Goal: Information Seeking & Learning: Learn about a topic

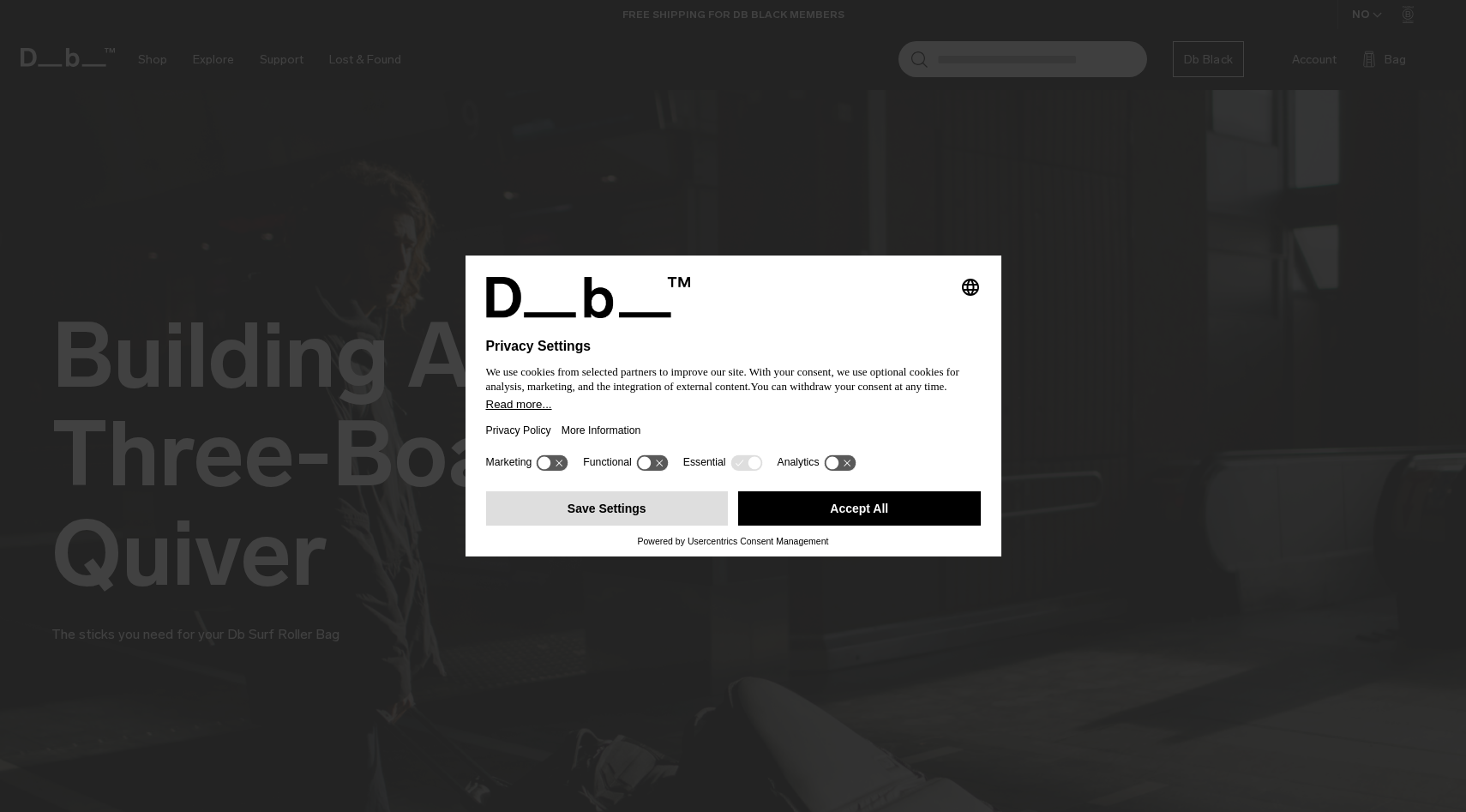
click at [642, 510] on button "Save Settings" at bounding box center [607, 508] width 243 height 34
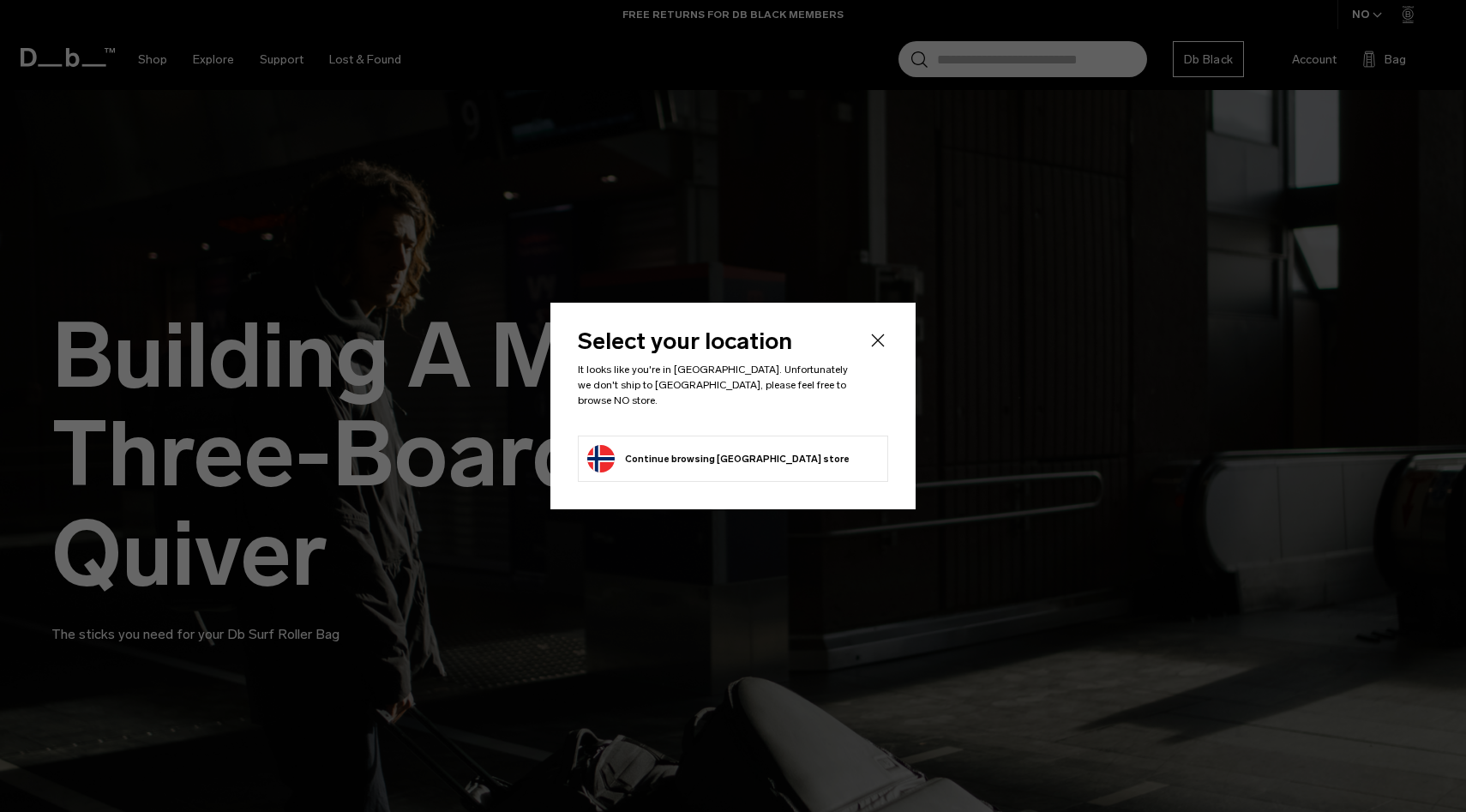
click at [900, 353] on div "Select your location It looks like you're in [GEOGRAPHIC_DATA]. Unfortunately w…" at bounding box center [733, 406] width 365 height 206
click at [880, 340] on icon "Close" at bounding box center [878, 339] width 20 height 20
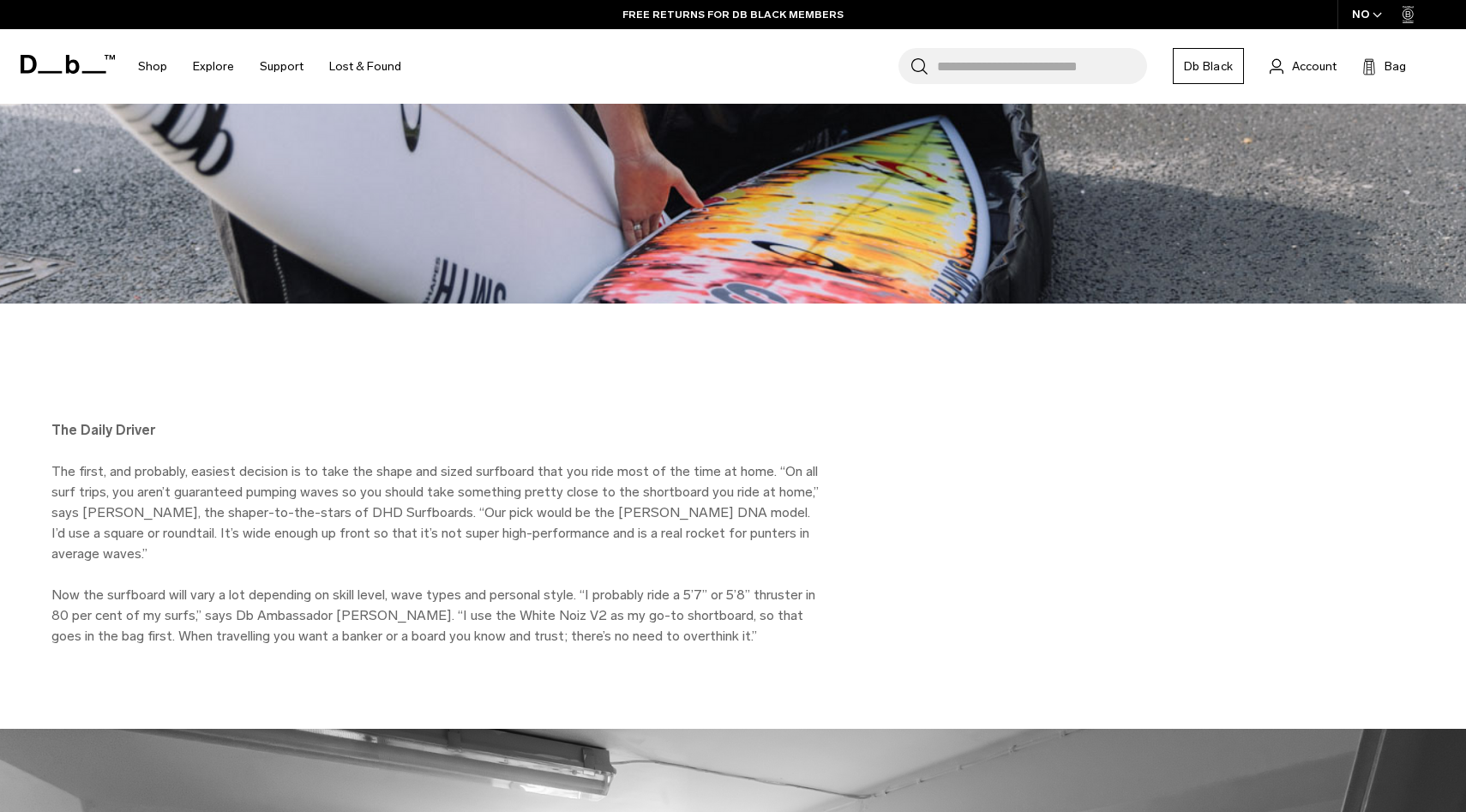
scroll to position [1847, 0]
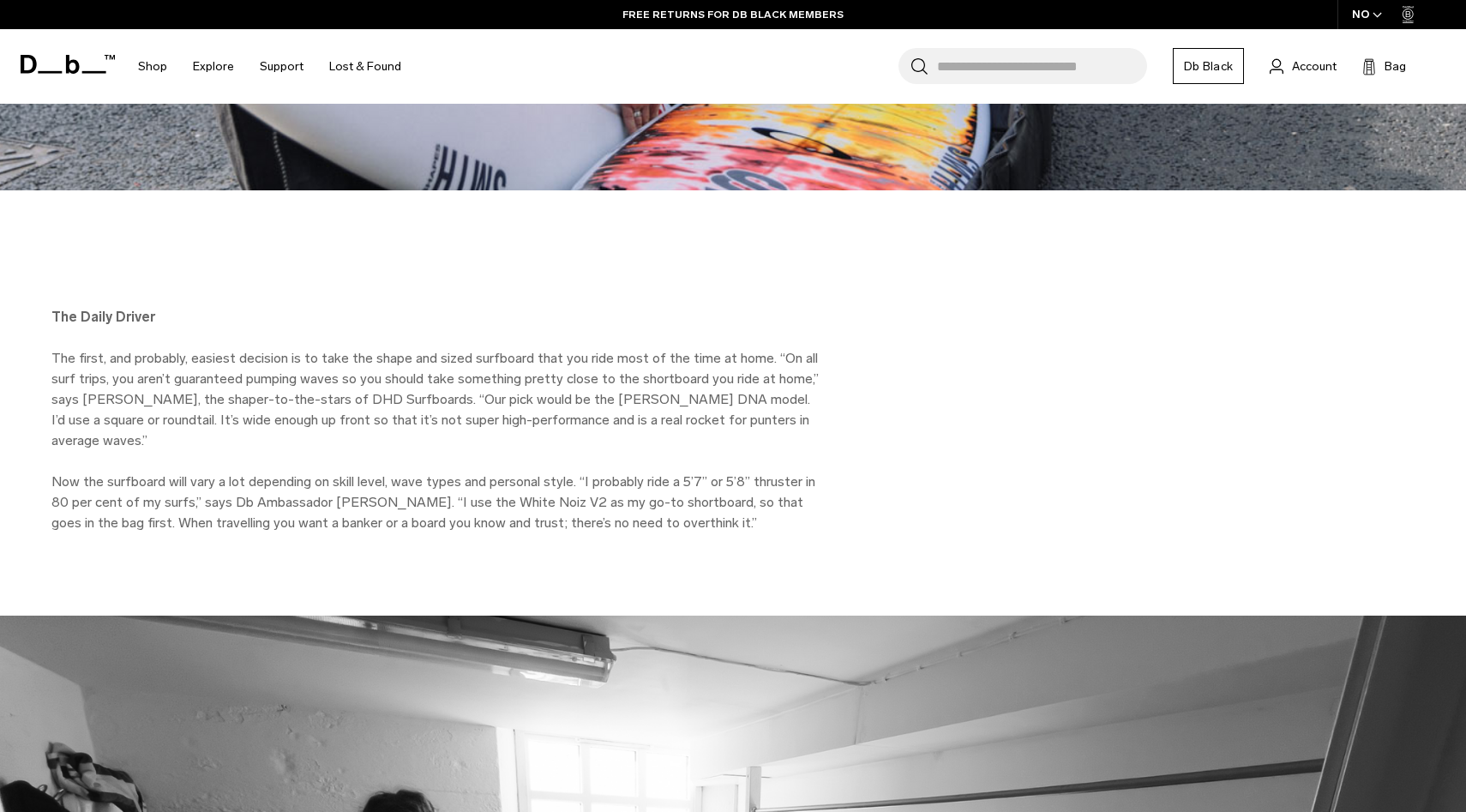
click at [879, 347] on div "The Daily Driver The first, and probably, easiest decision is to take the shape…" at bounding box center [733, 420] width 1466 height 227
click at [875, 347] on div "The Daily Driver The first, and probably, easiest decision is to take the shape…" at bounding box center [733, 420] width 1466 height 227
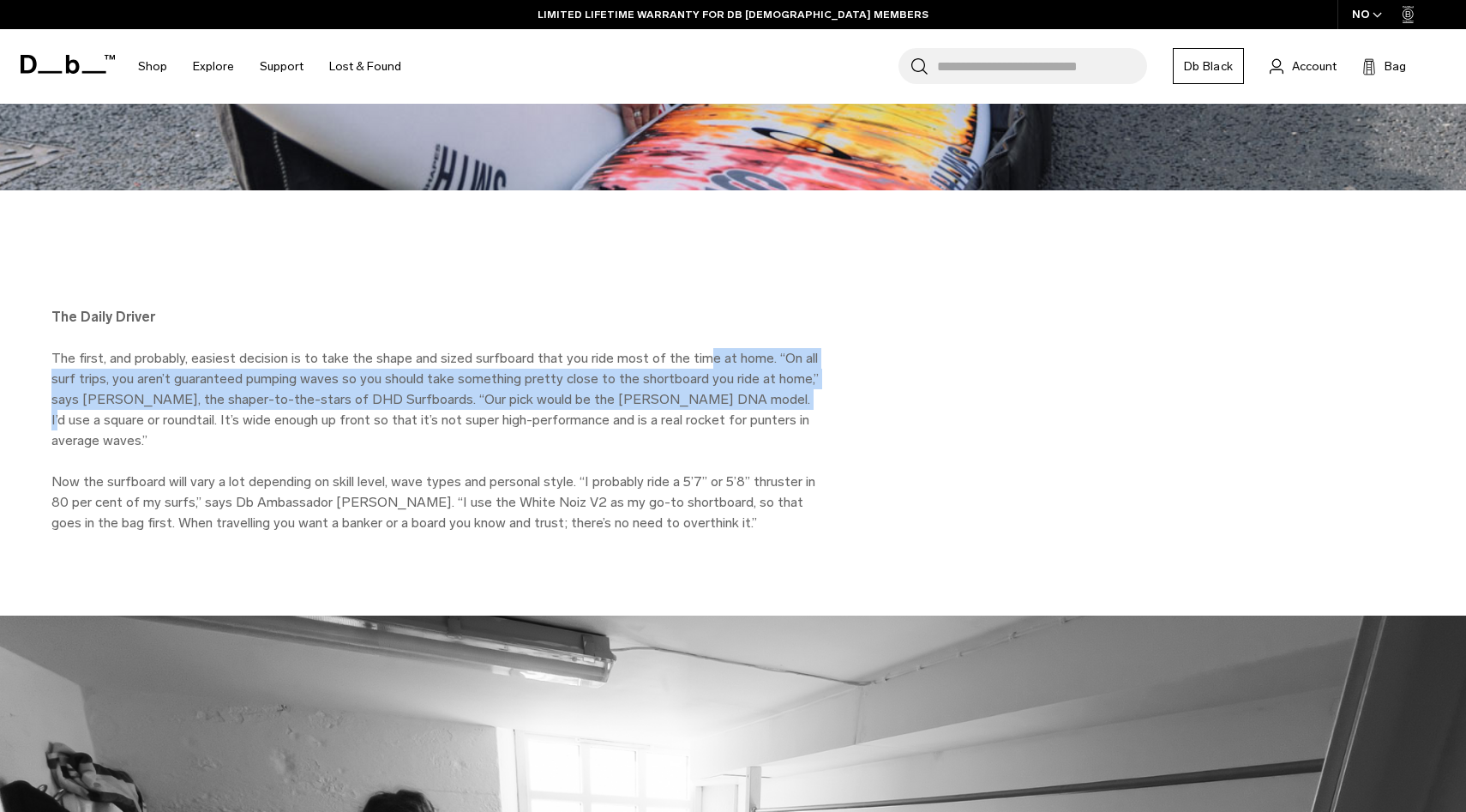
drag, startPoint x: 701, startPoint y: 332, endPoint x: 755, endPoint y: 380, distance: 72.2
click at [755, 380] on p "The first, and probably, easiest decision is to take the shape and sized surfbo…" at bounding box center [437, 399] width 772 height 103
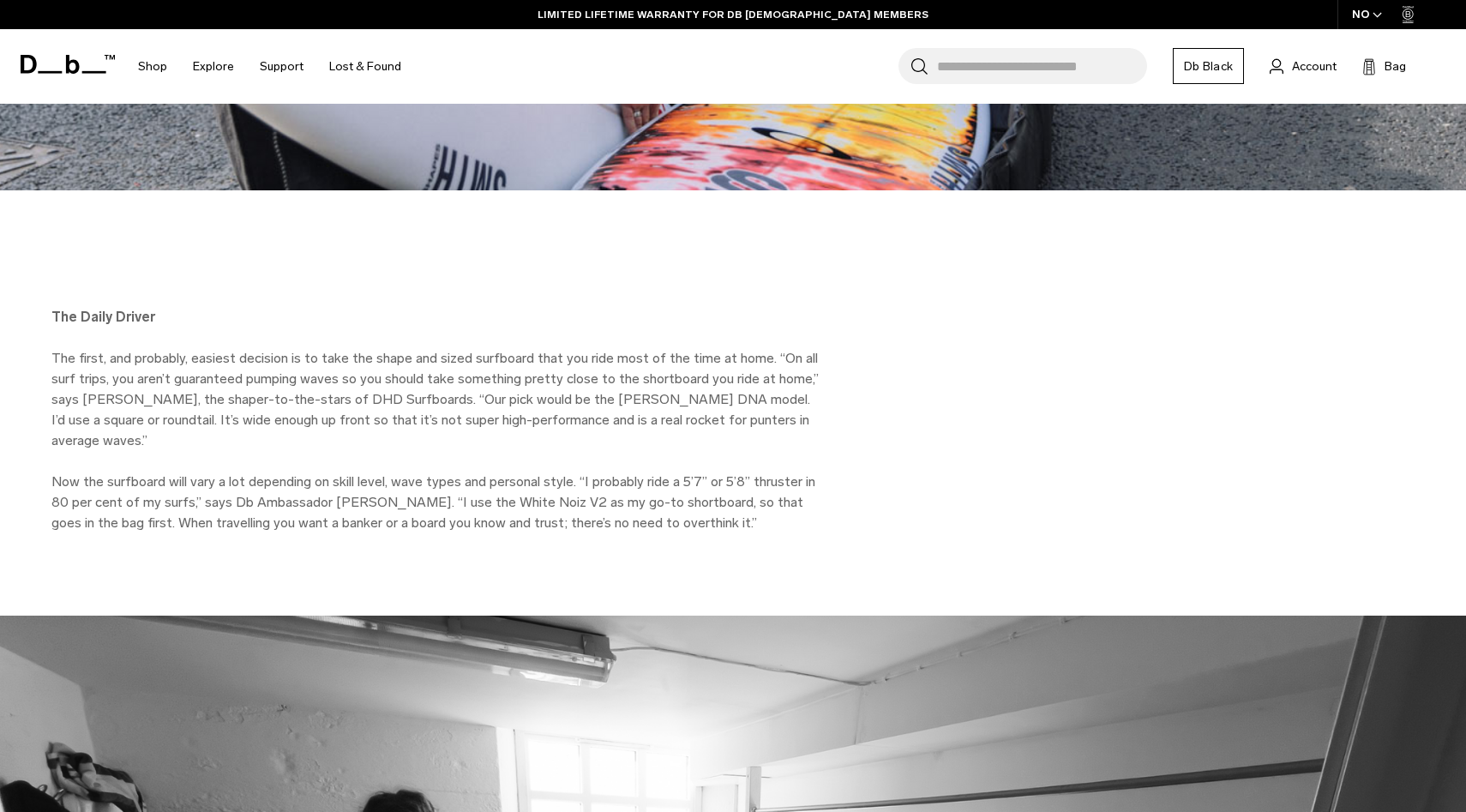
drag, startPoint x: 697, startPoint y: 360, endPoint x: 719, endPoint y: 391, distance: 38.0
click at [718, 390] on p "The first, and probably, easiest decision is to take the shape and sized surfbo…" at bounding box center [437, 399] width 772 height 103
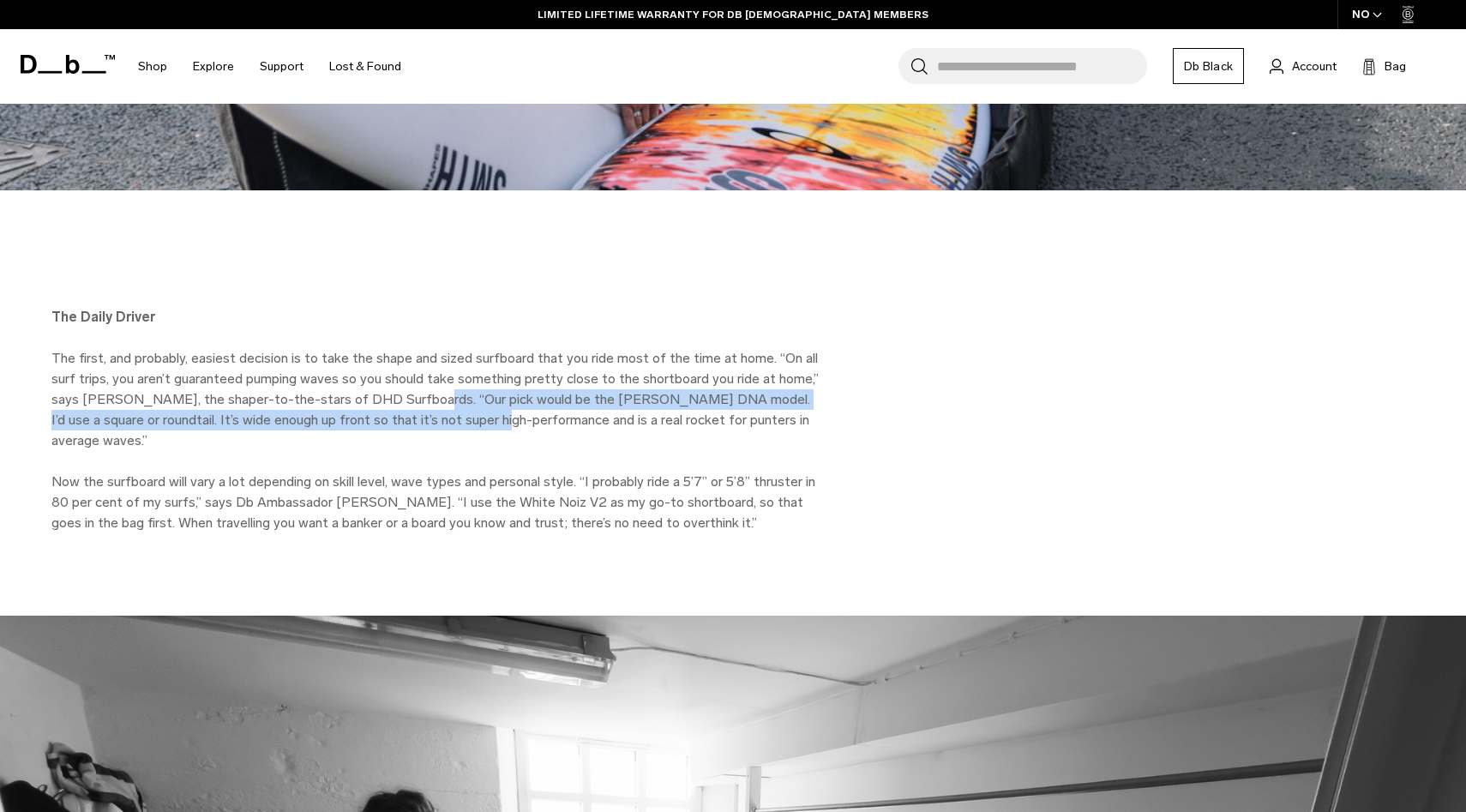
drag, startPoint x: 415, startPoint y: 371, endPoint x: 458, endPoint y: 406, distance: 55.4
click at [457, 405] on p "The first, and probably, easiest decision is to take the shape and sized surfbo…" at bounding box center [437, 399] width 772 height 103
click at [458, 406] on p "The first, and probably, easiest decision is to take the shape and sized surfbo…" at bounding box center [437, 399] width 772 height 103
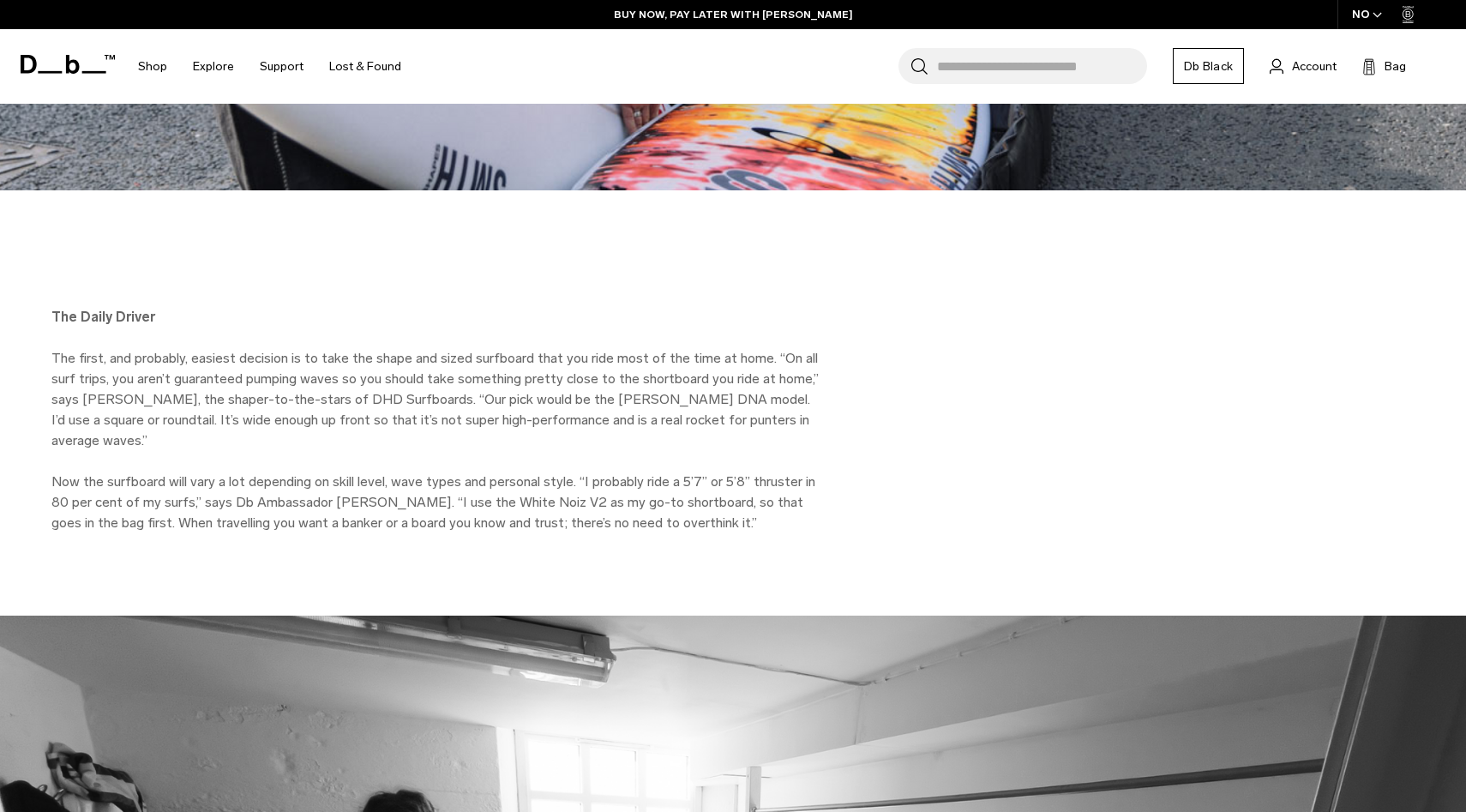
drag, startPoint x: 133, startPoint y: 413, endPoint x: 79, endPoint y: 376, distance: 65.5
click at [79, 376] on p "The first, and probably, easiest decision is to take the shape and sized surfbo…" at bounding box center [437, 399] width 772 height 103
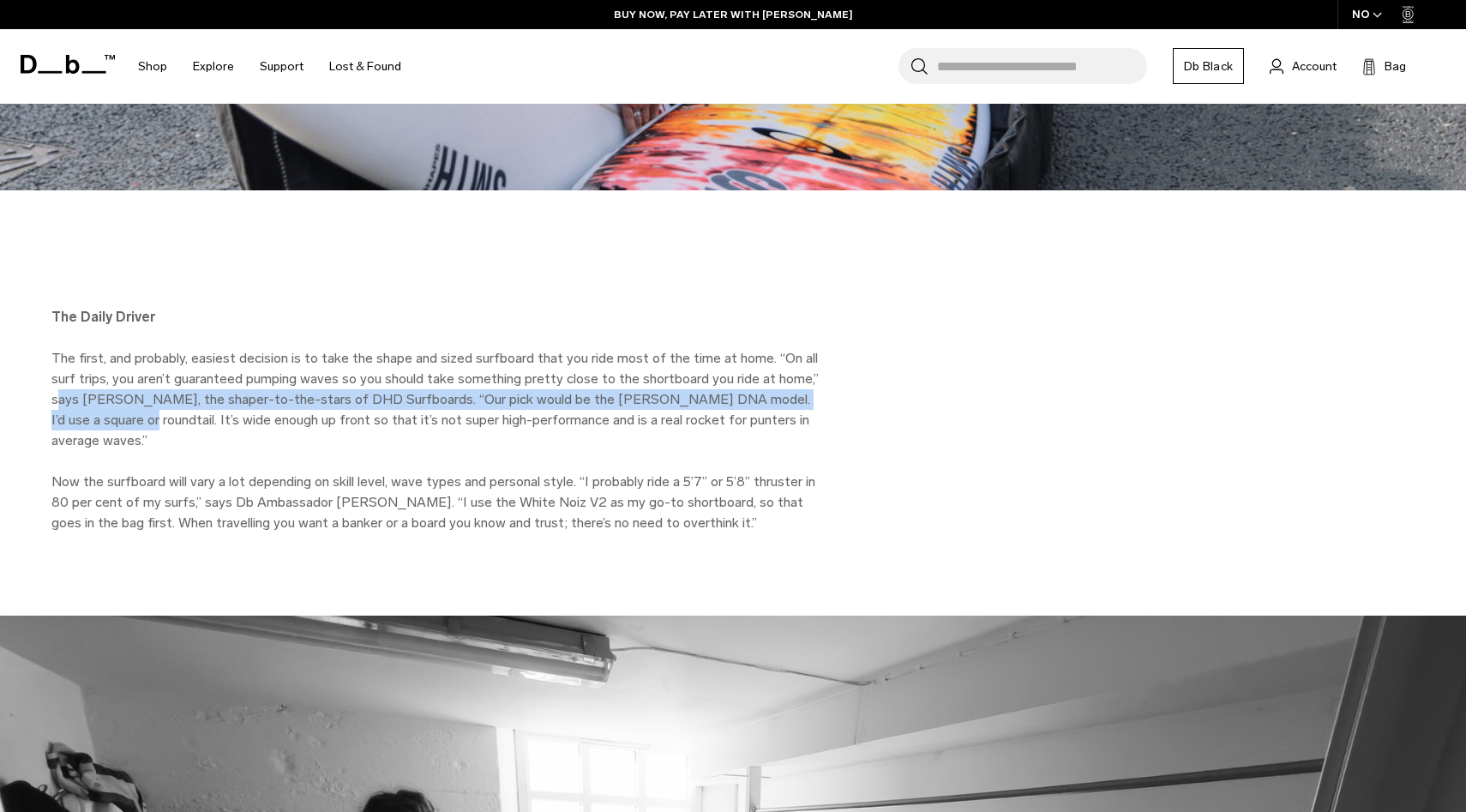
drag, startPoint x: 58, startPoint y: 376, endPoint x: 108, endPoint y: 407, distance: 58.8
click at [108, 407] on p "The first, and probably, easiest decision is to take the shape and sized surfbo…" at bounding box center [437, 399] width 772 height 103
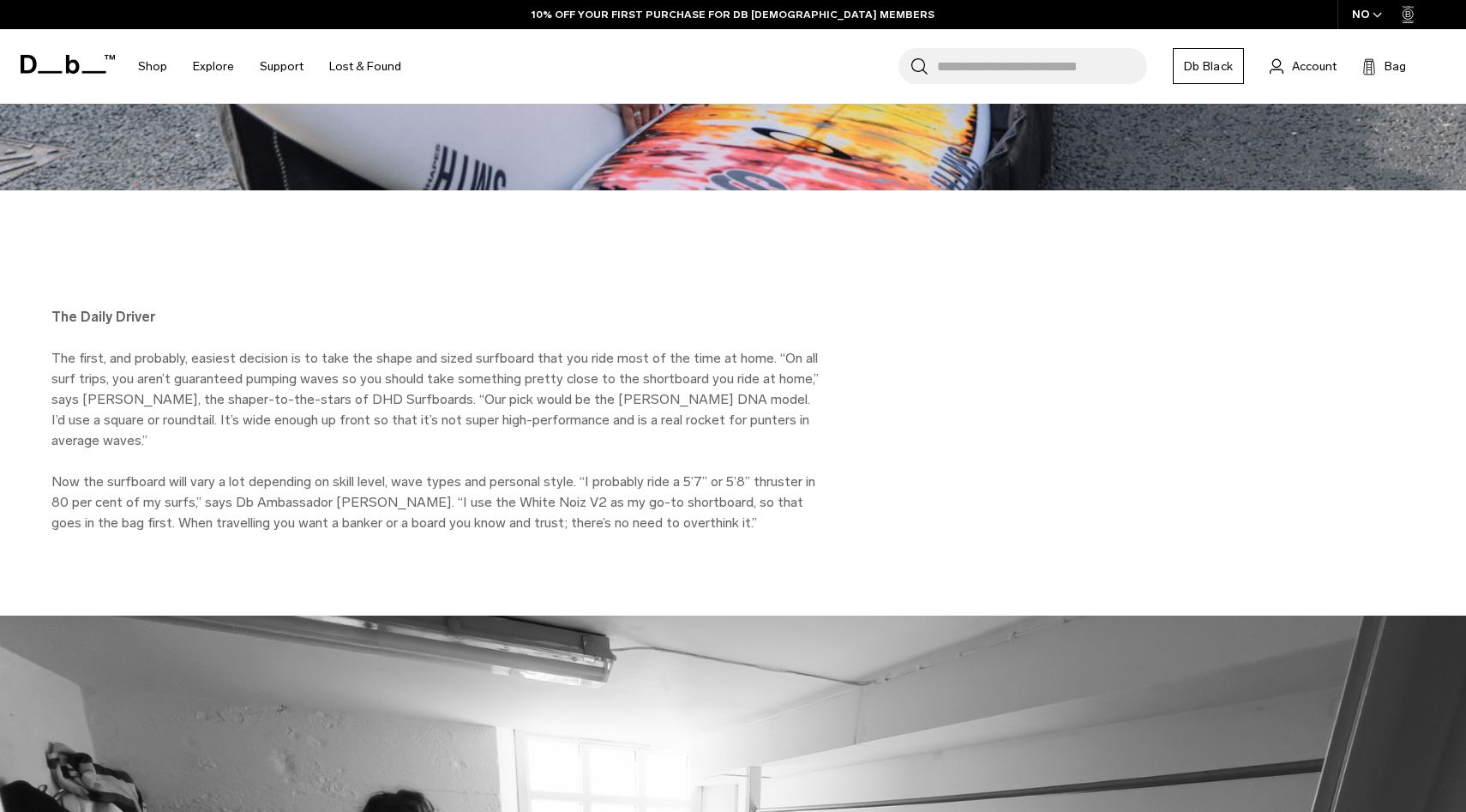
drag, startPoint x: 116, startPoint y: 413, endPoint x: 104, endPoint y: 401, distance: 17.0
click at [104, 401] on p "The first, and probably, easiest decision is to take the shape and sized surfbo…" at bounding box center [437, 399] width 772 height 103
drag, startPoint x: 699, startPoint y: 378, endPoint x: 587, endPoint y: 378, distance: 112.0
click at [587, 378] on p "The first, and probably, easiest decision is to take the shape and sized surfbo…" at bounding box center [437, 399] width 772 height 103
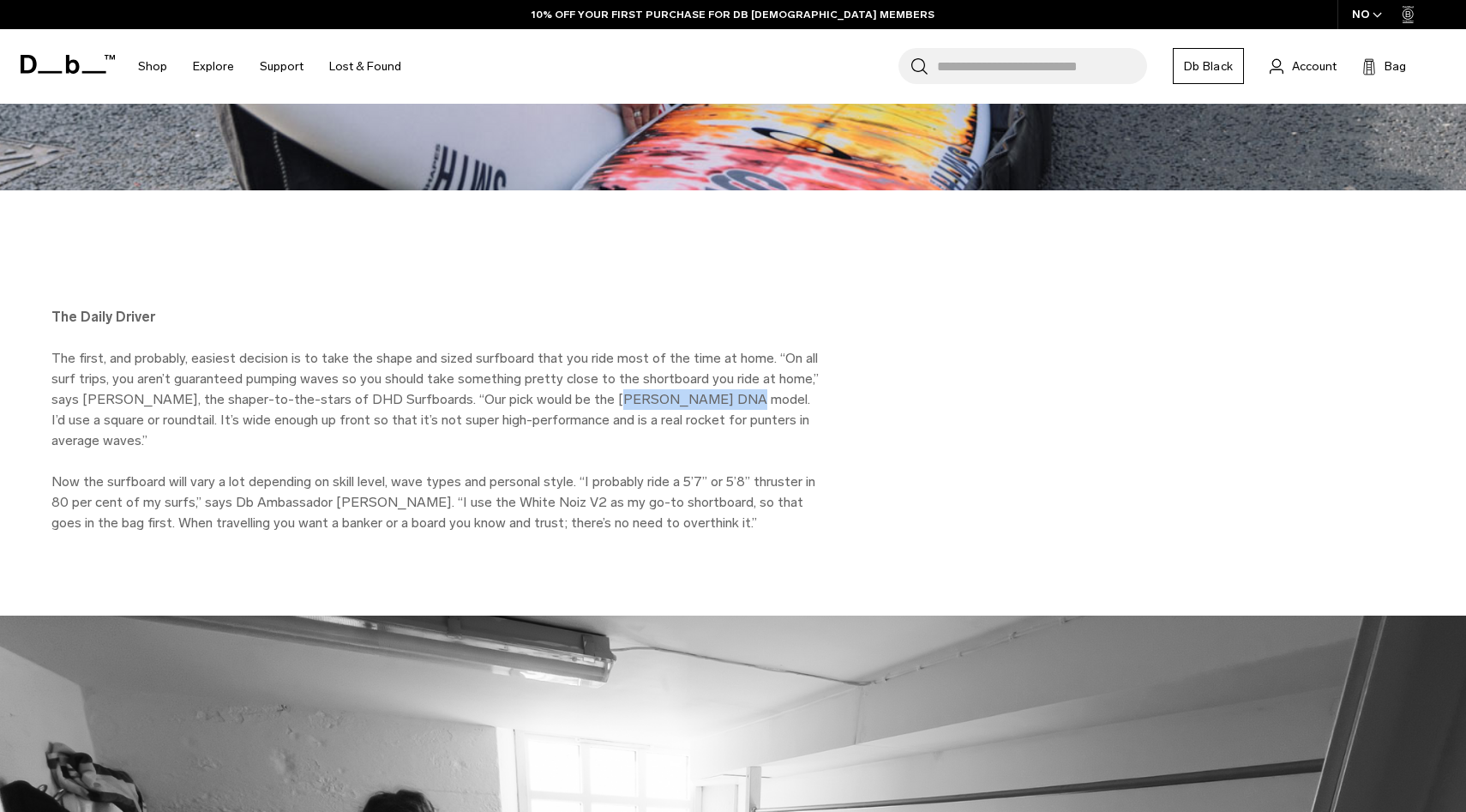
copy p "[PERSON_NAME] DNA"
drag, startPoint x: 251, startPoint y: 399, endPoint x: 284, endPoint y: 421, distance: 39.7
click at [284, 421] on p "The first, and probably, easiest decision is to take the shape and sized surfbo…" at bounding box center [437, 399] width 772 height 103
drag, startPoint x: 16, startPoint y: 461, endPoint x: 101, endPoint y: 518, distance: 102.3
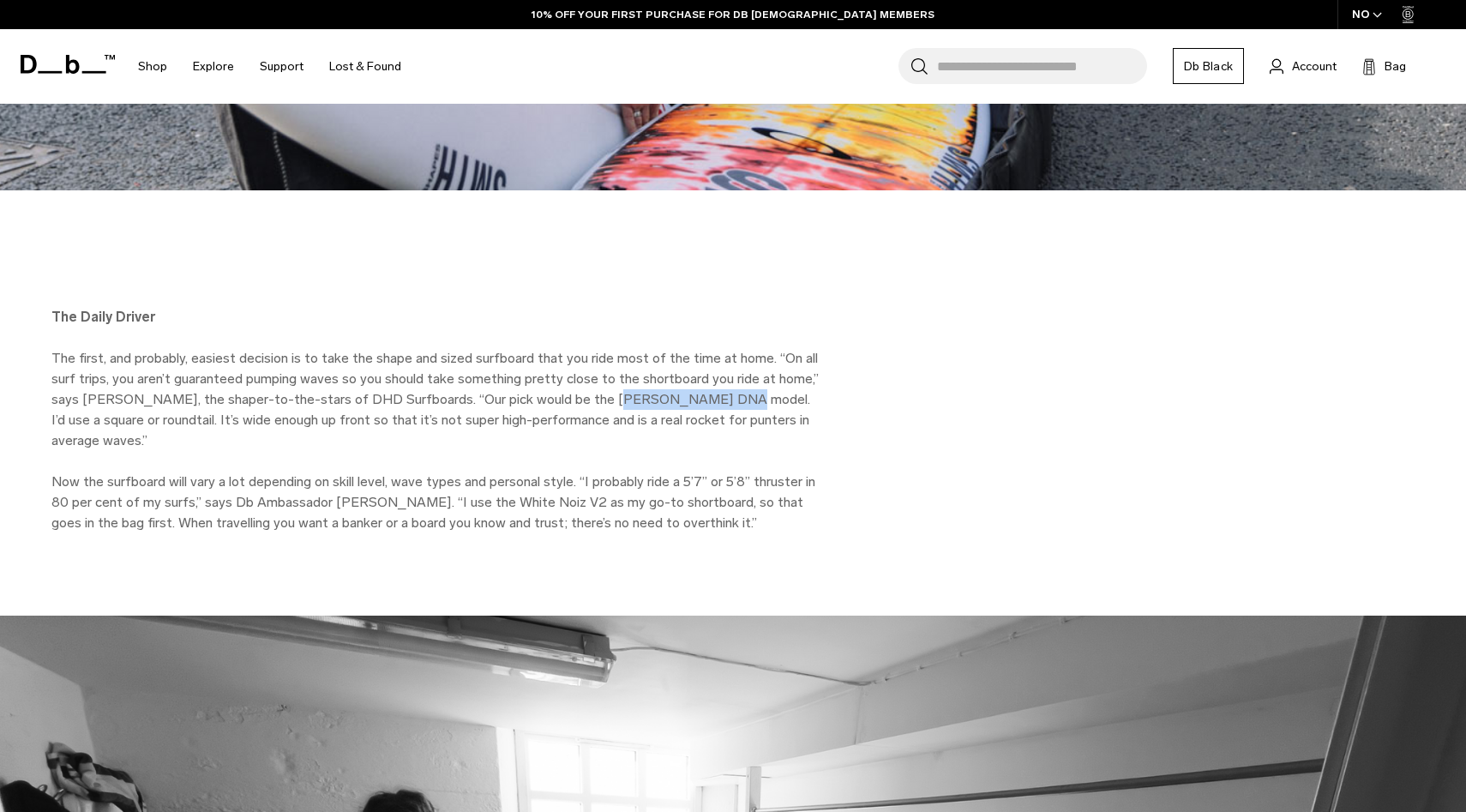
click at [101, 518] on div "The Daily Driver The first, and probably, easiest decision is to take the shape…" at bounding box center [733, 403] width 1466 height 425
drag, startPoint x: 52, startPoint y: 458, endPoint x: 741, endPoint y: 499, distance: 690.2
click at [741, 499] on p "Now the surfboard will vary a lot depending on skill level, wave types and pers…" at bounding box center [437, 503] width 772 height 62
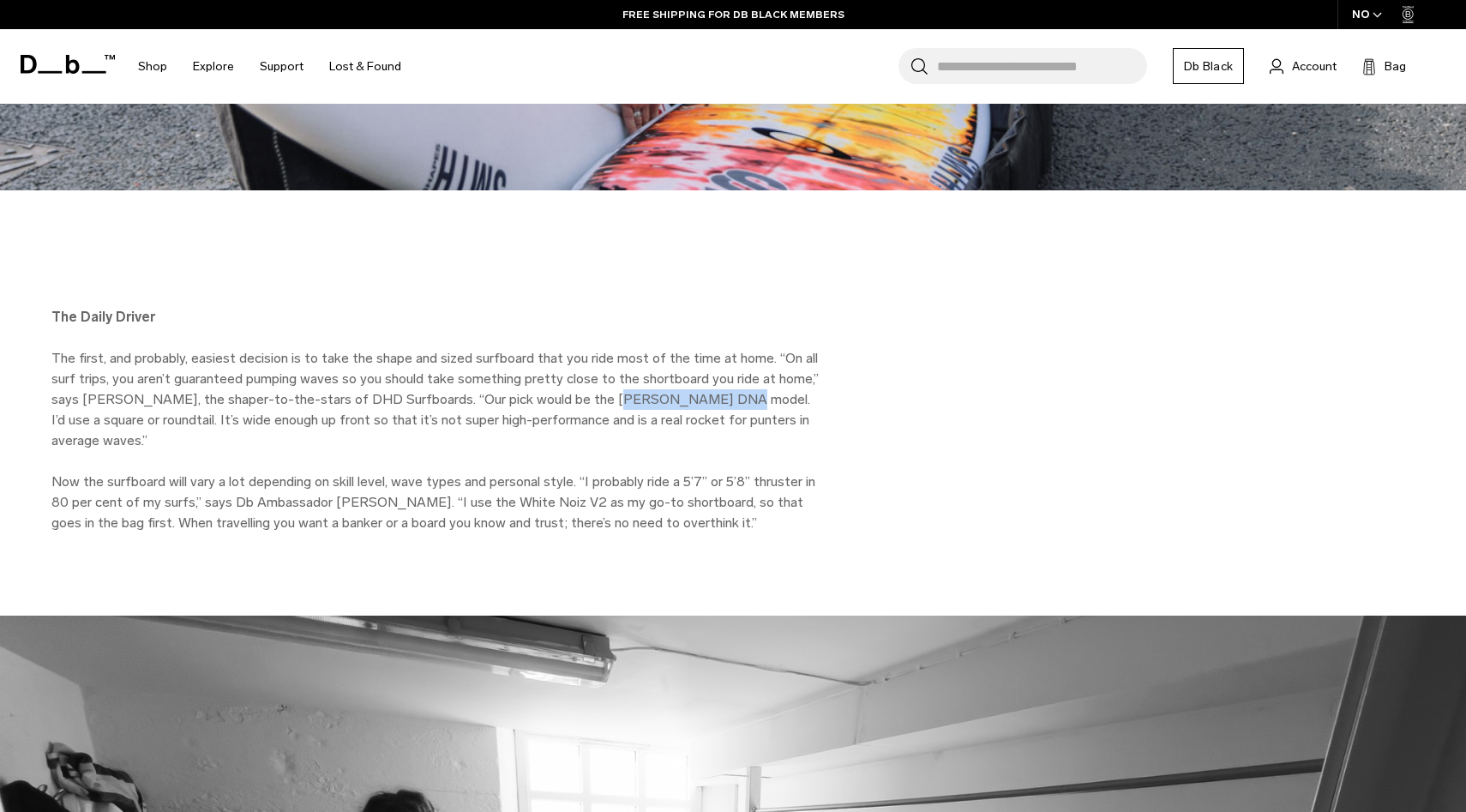
drag, startPoint x: 741, startPoint y: 507, endPoint x: 709, endPoint y: 465, distance: 52.8
click at [709, 472] on p "Now the surfboard will vary a lot depending on skill level, wave types and pers…" at bounding box center [437, 503] width 772 height 62
click at [953, 449] on div "The Daily Driver The first, and probably, easiest decision is to take the shape…" at bounding box center [733, 420] width 1466 height 227
click at [866, 458] on div "The Daily Driver The first, and probably, easiest decision is to take the shape…" at bounding box center [733, 420] width 1466 height 227
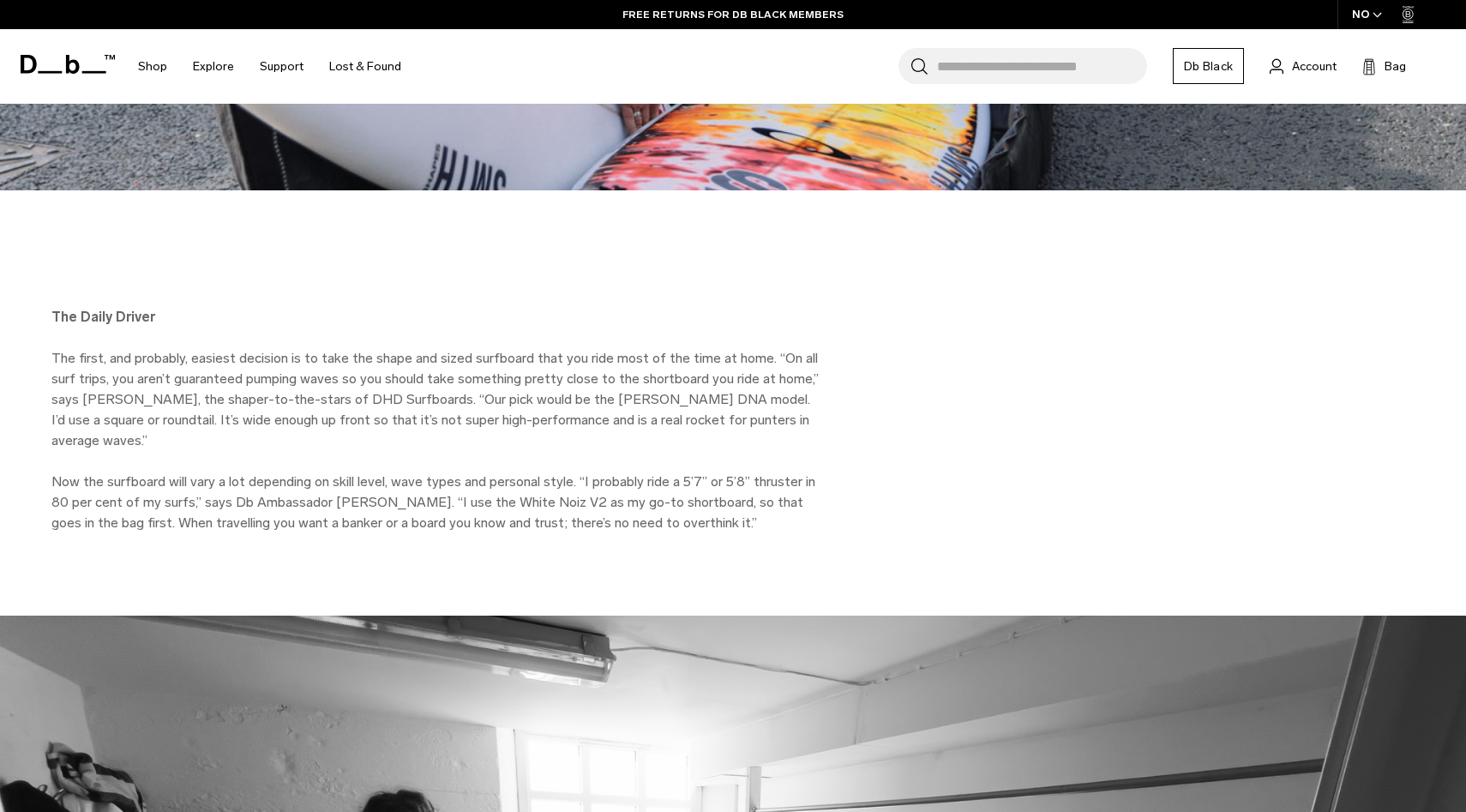
click at [866, 458] on div "The Daily Driver The first, and probably, easiest decision is to take the shape…" at bounding box center [733, 420] width 1466 height 227
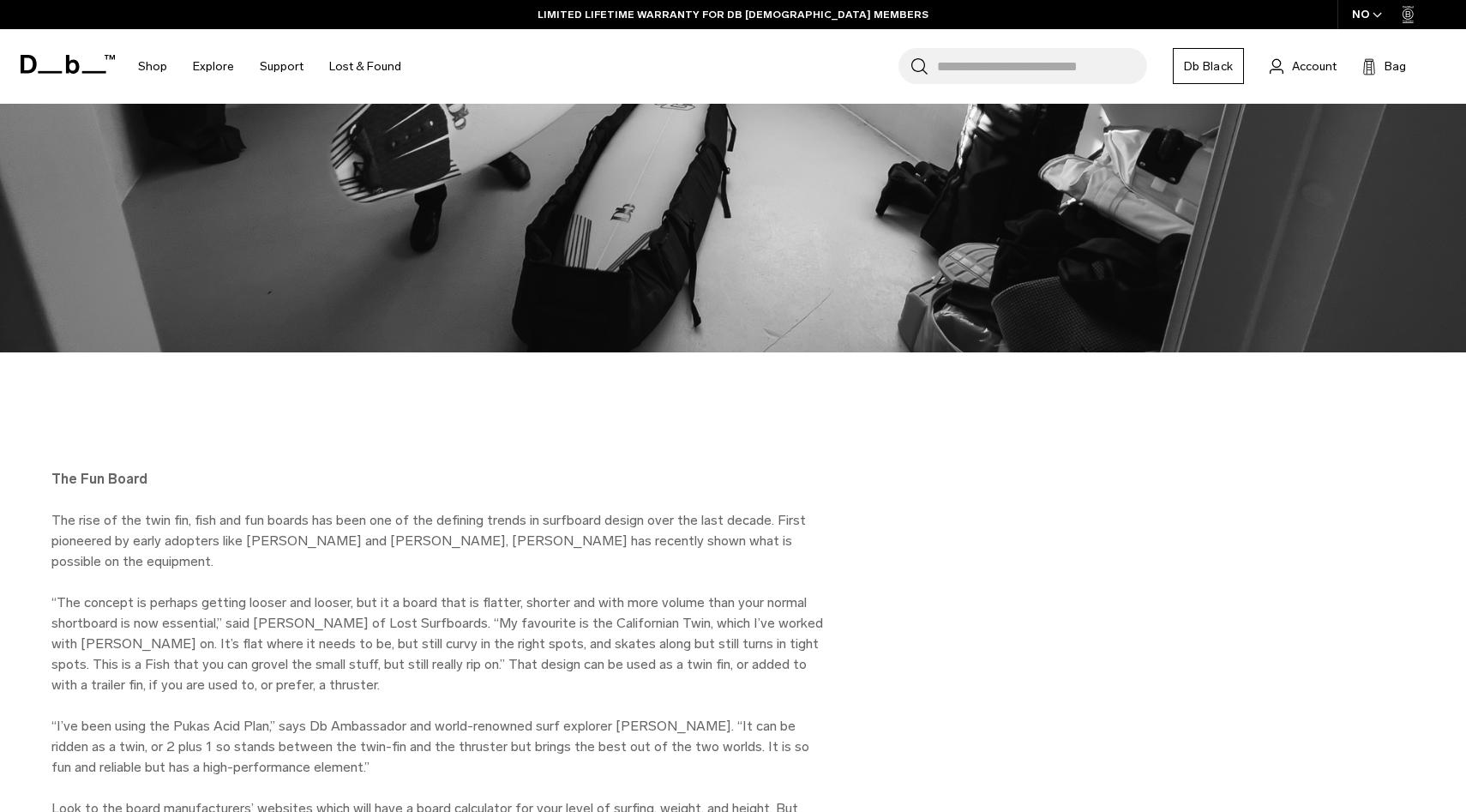
scroll to position [2966, 0]
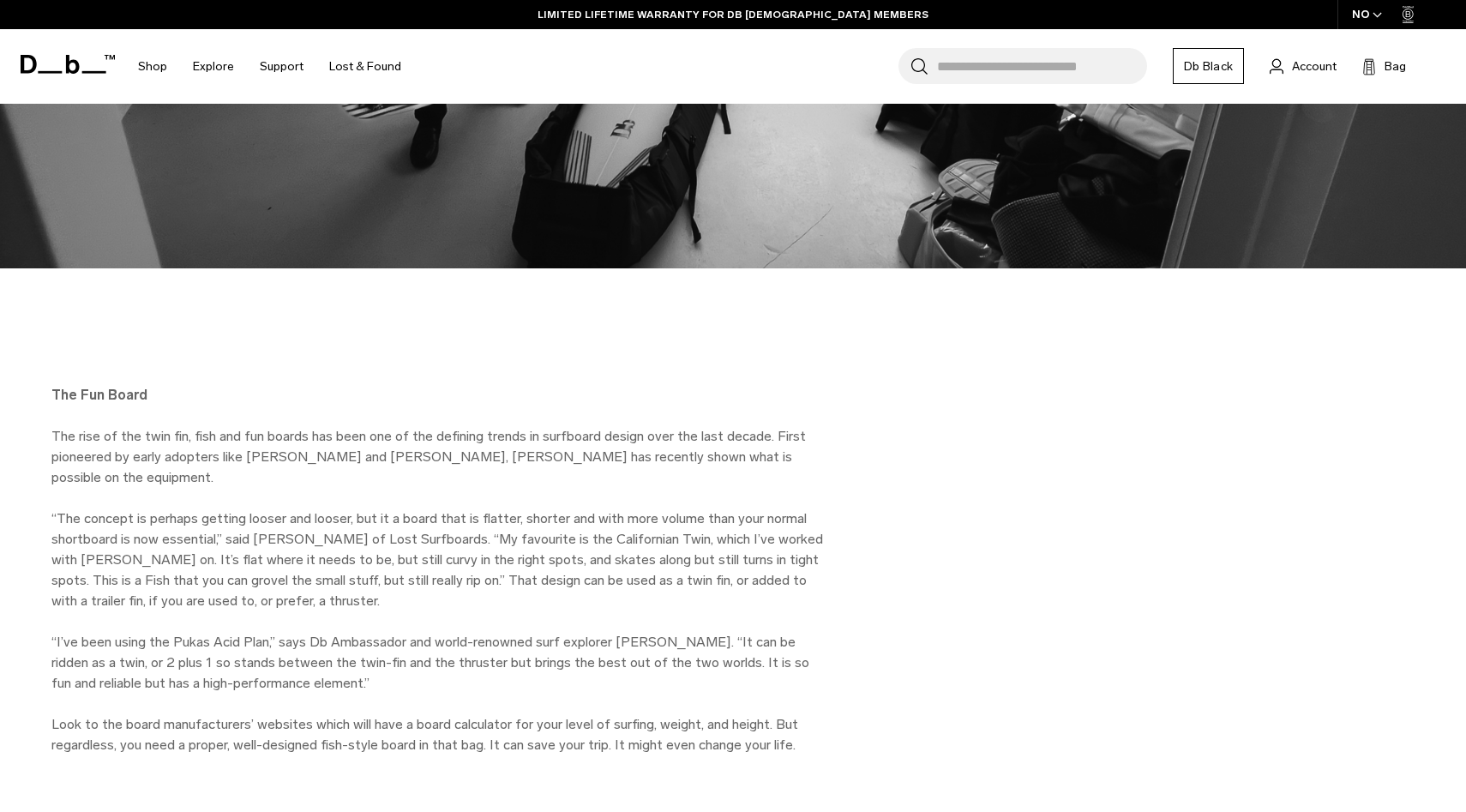
click at [861, 457] on div "The Fun Board The rise of the twin fin, fish and fun boards has been one of the…" at bounding box center [733, 591] width 1466 height 412
click at [841, 443] on div "The Fun Board The rise of the twin fin, fish and fun boards has been one of the…" at bounding box center [733, 591] width 1466 height 412
click at [848, 444] on div "The Fun Board The rise of the twin fin, fish and fun boards has been one of the…" at bounding box center [733, 591] width 1466 height 412
click at [848, 453] on div "The Fun Board The rise of the twin fin, fish and fun boards has been one of the…" at bounding box center [733, 591] width 1466 height 412
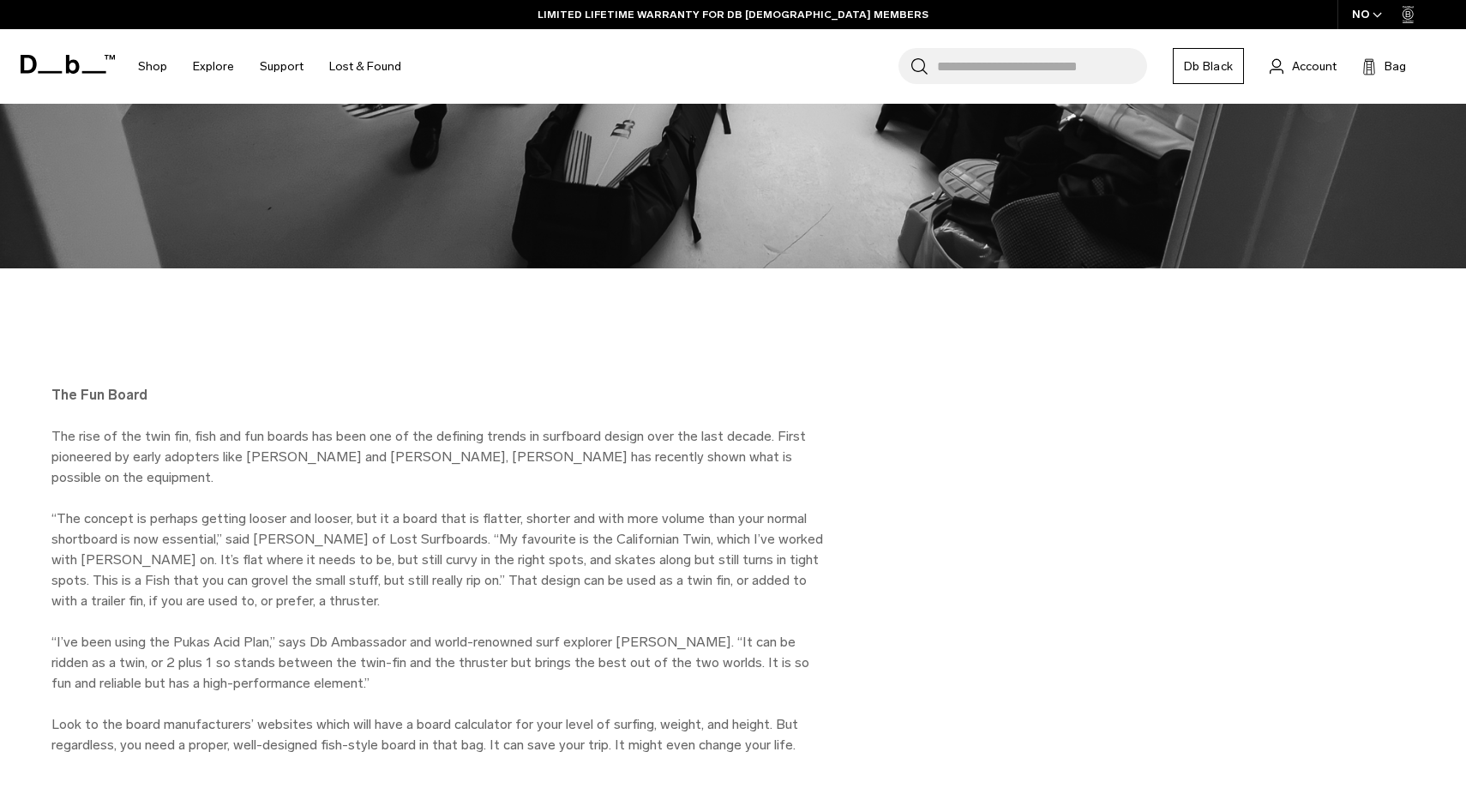
click at [848, 453] on div "The Fun Board The rise of the twin fin, fish and fun boards has been one of the…" at bounding box center [733, 591] width 1466 height 412
click at [853, 463] on div "The Fun Board The rise of the twin fin, fish and fun boards has been one of the…" at bounding box center [733, 591] width 1466 height 412
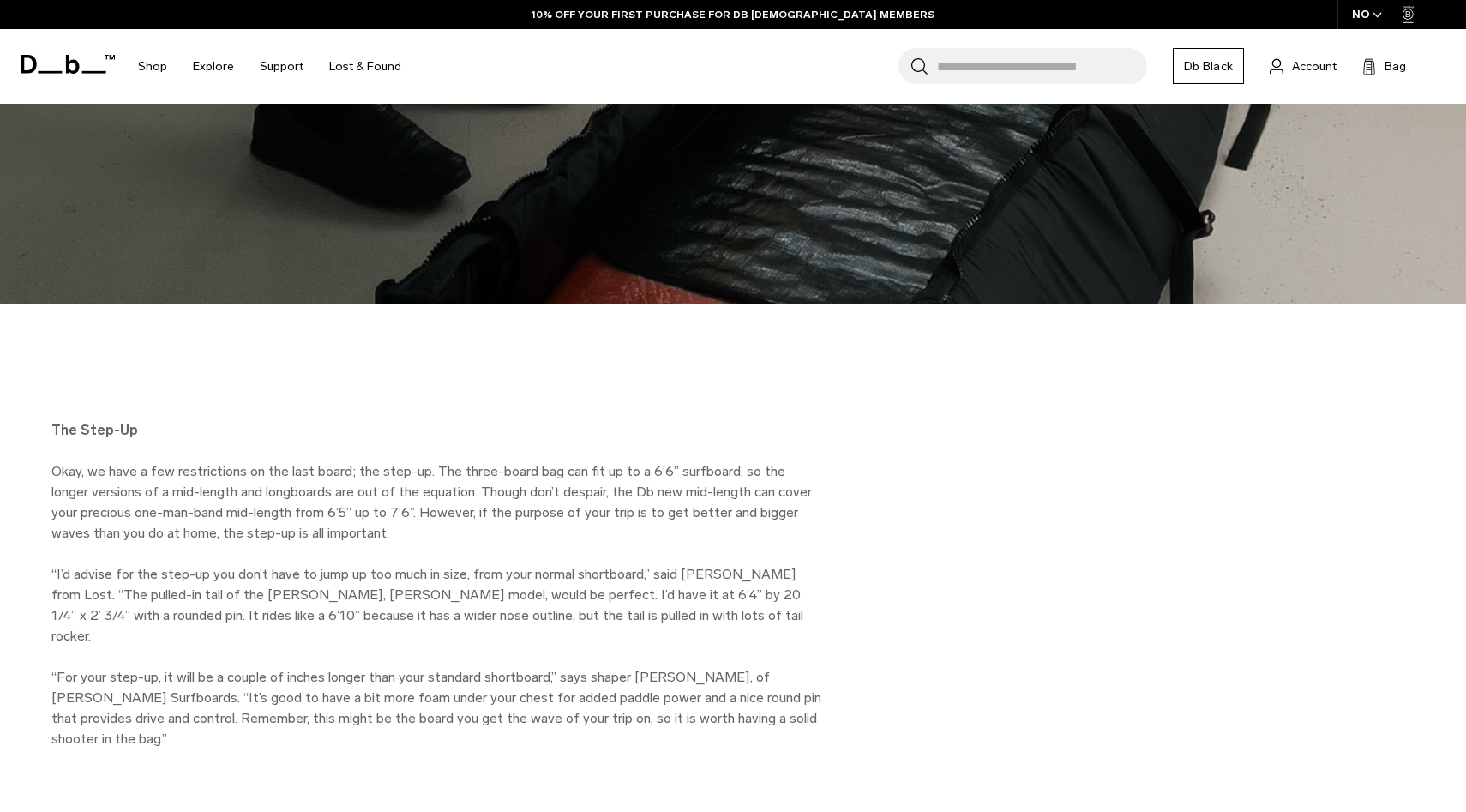
scroll to position [4352, 0]
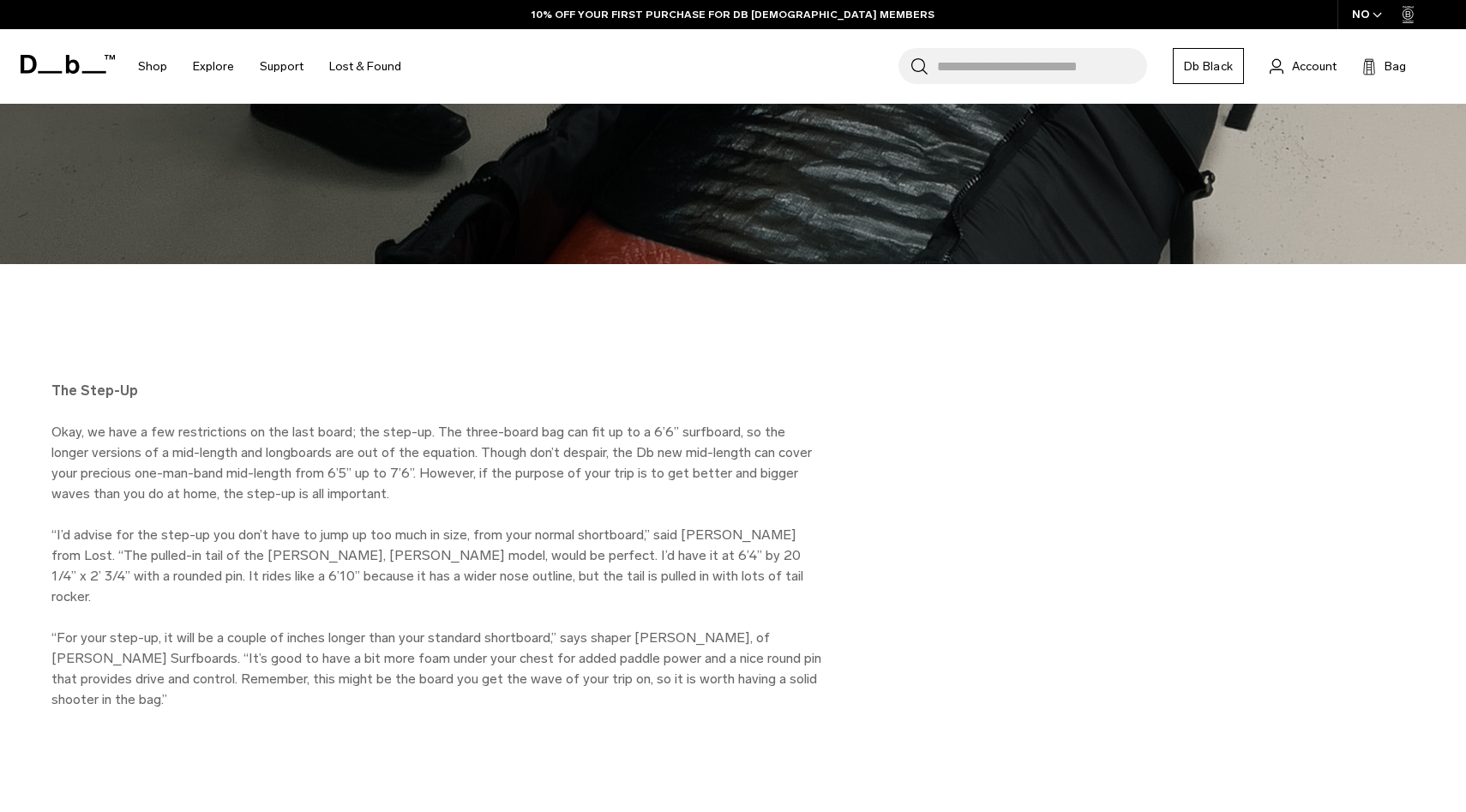
click at [848, 422] on div "The Step-Up Okay, we have a few restrictions on the last board; the step-up. Th…" at bounding box center [733, 566] width 1466 height 370
click at [849, 421] on div "The Step-Up Okay, we have a few restrictions on the last board; the step-up. Th…" at bounding box center [733, 566] width 1466 height 370
click at [854, 410] on div "The Step-Up Okay, we have a few restrictions on the last board; the step-up. Th…" at bounding box center [733, 566] width 1466 height 370
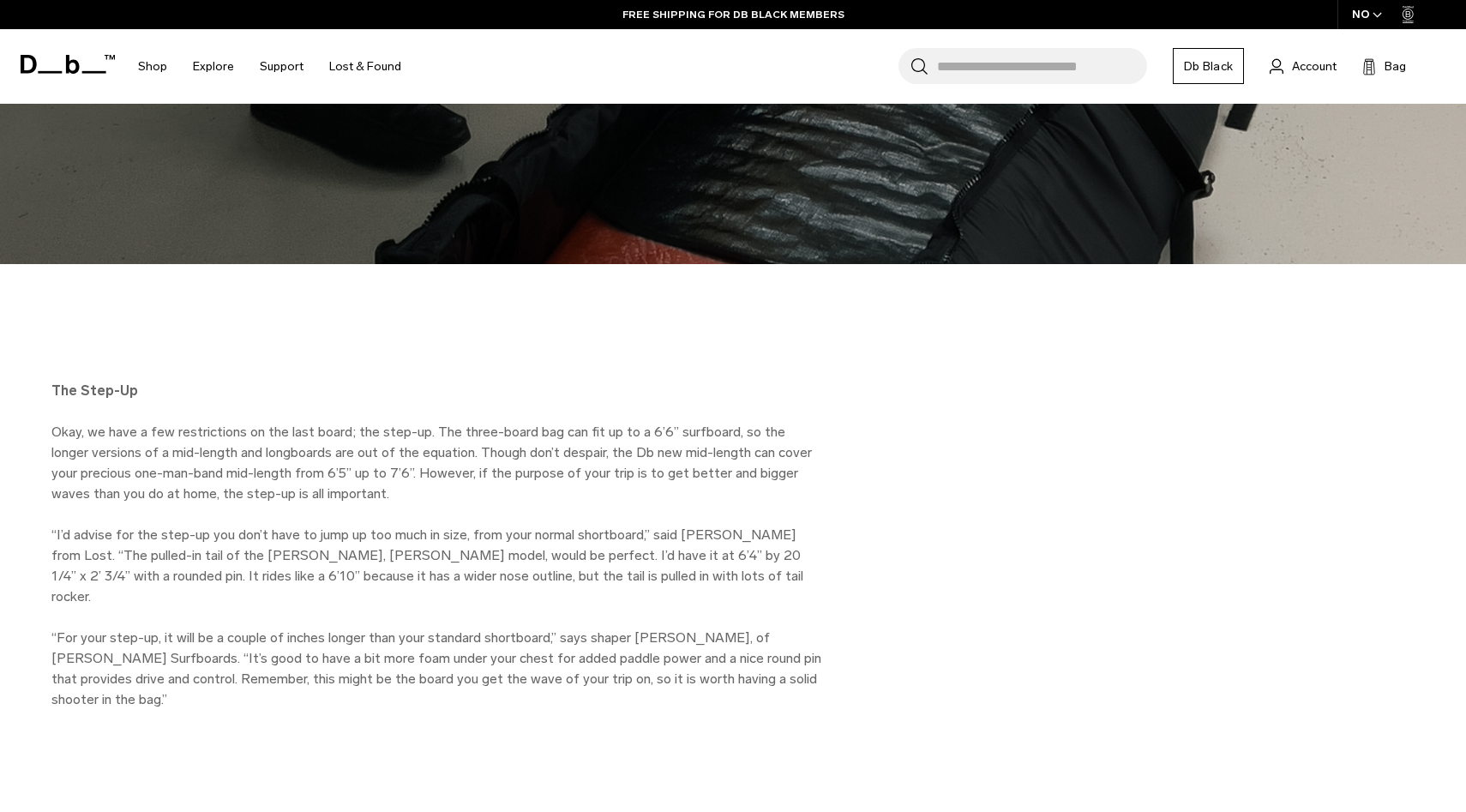
click at [854, 410] on div "The Step-Up Okay, we have a few restrictions on the last board; the step-up. Th…" at bounding box center [733, 566] width 1466 height 370
click at [858, 413] on div "The Step-Up Okay, we have a few restrictions on the last board; the step-up. Th…" at bounding box center [733, 566] width 1466 height 370
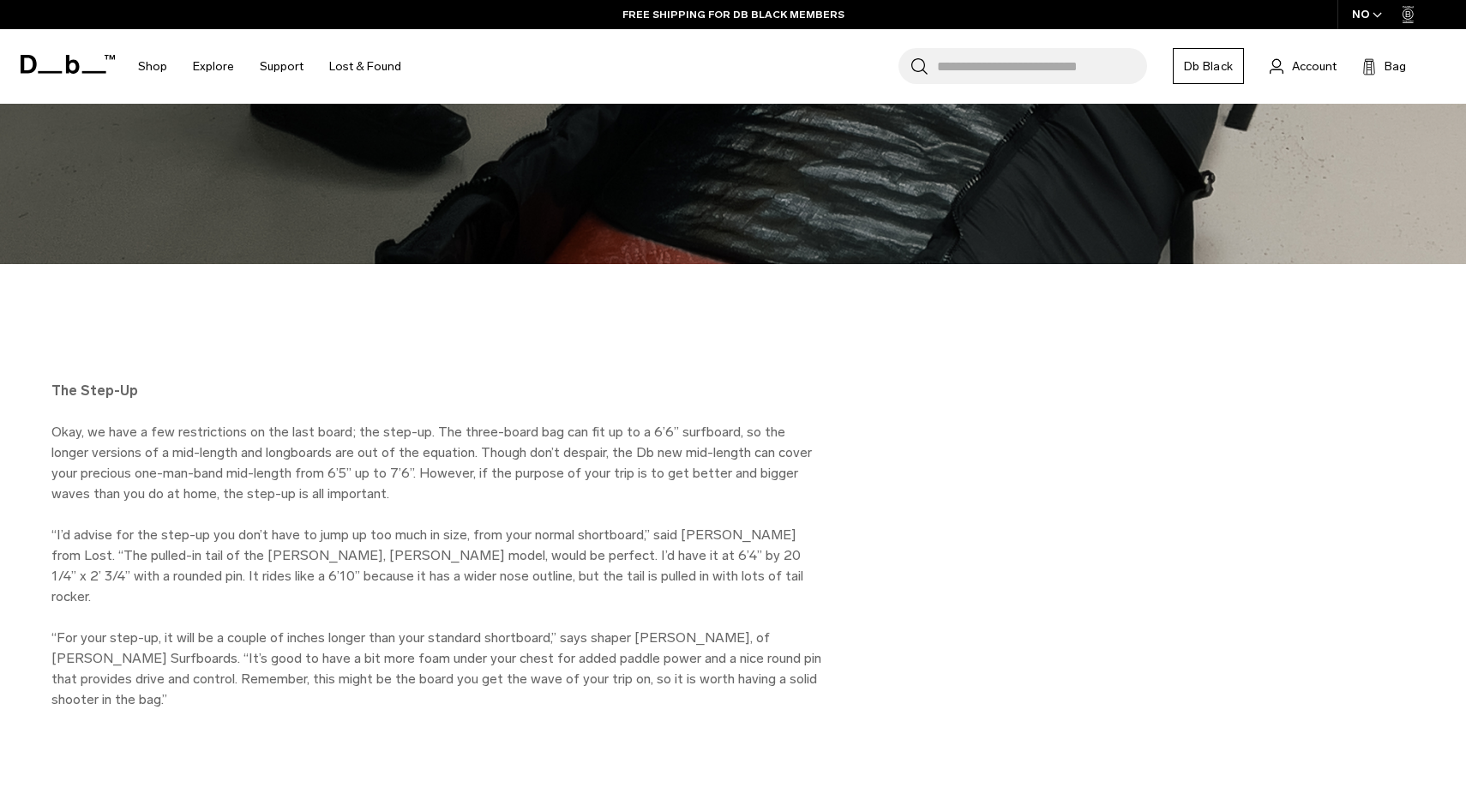
click at [858, 413] on div "The Step-Up Okay, we have a few restrictions on the last board; the step-up. Th…" at bounding box center [733, 566] width 1466 height 370
click at [860, 418] on div "The Step-Up Okay, we have a few restrictions on the last board; the step-up. Th…" at bounding box center [733, 566] width 1466 height 370
click at [859, 422] on div "The Step-Up Okay, we have a few restrictions on the last board; the step-up. Th…" at bounding box center [733, 566] width 1466 height 370
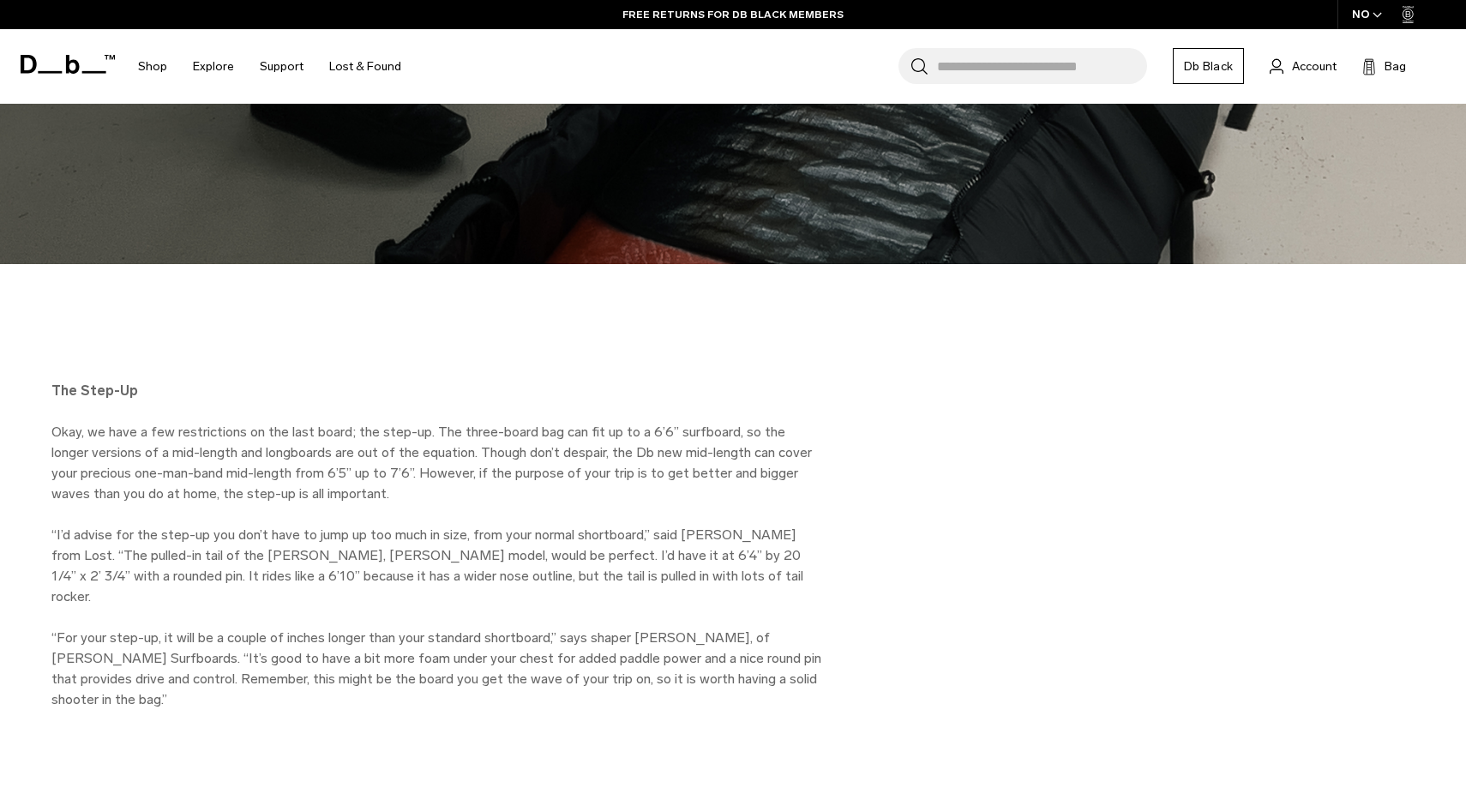
drag, startPoint x: 429, startPoint y: 407, endPoint x: 475, endPoint y: 466, distance: 74.8
click at [475, 466] on p "Okay, we have a few restrictions on the last board; the step-up. The three-boar…" at bounding box center [437, 462] width 772 height 82
drag, startPoint x: 484, startPoint y: 473, endPoint x: 450, endPoint y: 416, distance: 66.4
click at [450, 421] on p "Okay, we have a few restrictions on the last board; the step-up. The three-boar…" at bounding box center [437, 462] width 772 height 82
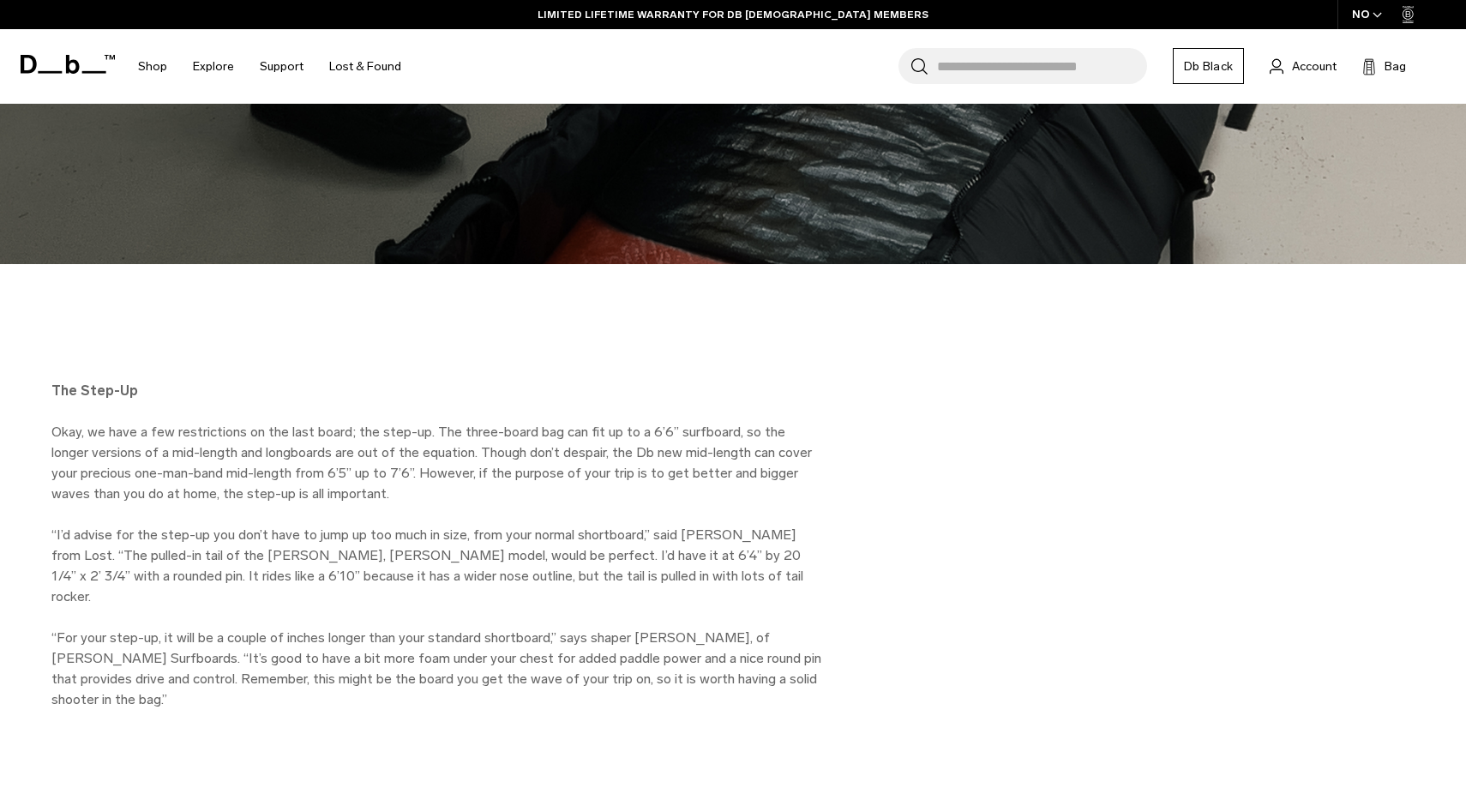
click at [450, 421] on p "Okay, we have a few restrictions on the last board; the step-up. The three-boar…" at bounding box center [437, 462] width 772 height 82
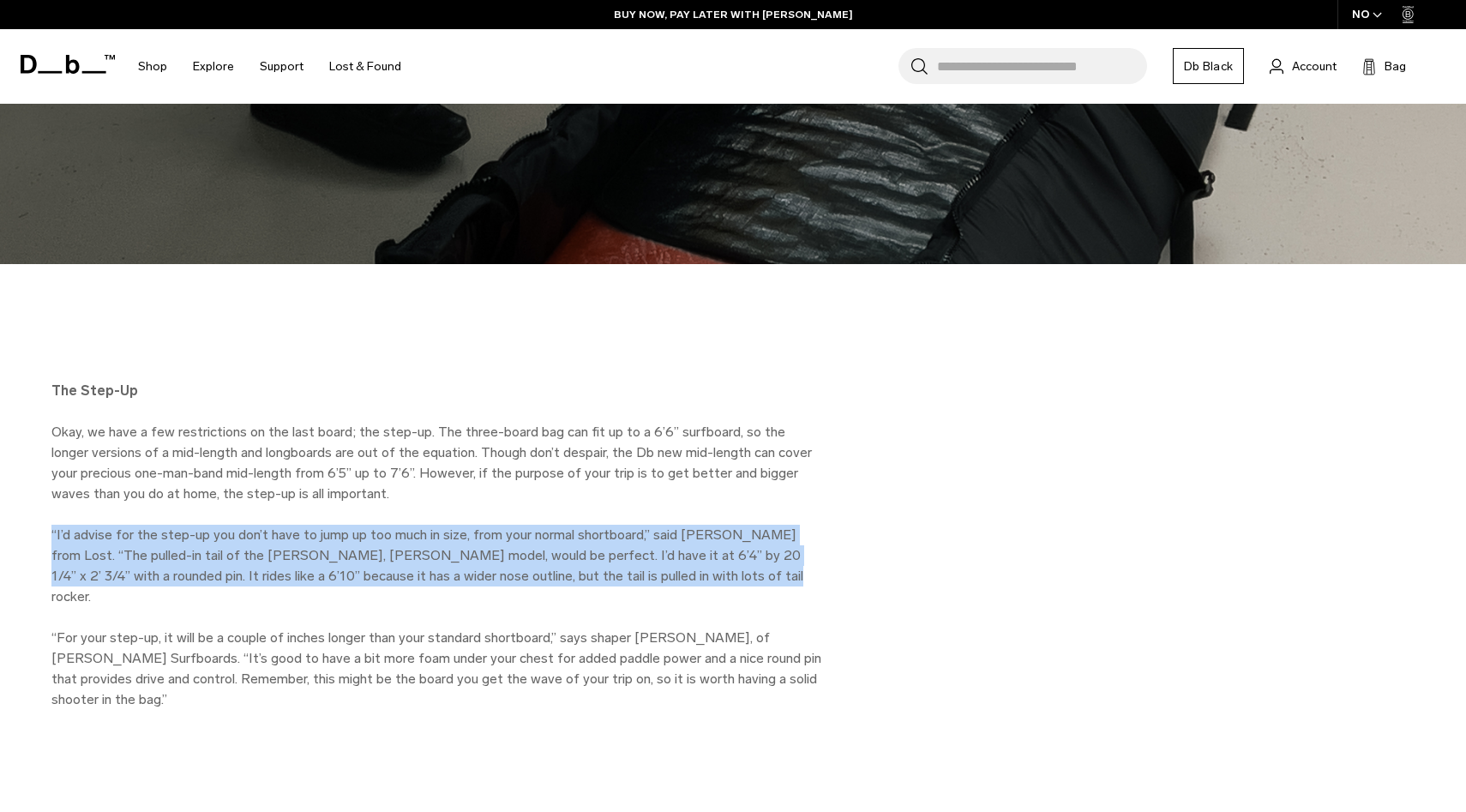
drag, startPoint x: 51, startPoint y: 510, endPoint x: 699, endPoint y: 553, distance: 649.4
click at [699, 553] on p "“I’d advise for the step-up you don’t have to jump up too much in size, from yo…" at bounding box center [437, 565] width 772 height 82
drag, startPoint x: 667, startPoint y: 553, endPoint x: 577, endPoint y: 477, distance: 117.8
click at [577, 477] on div "The Step-Up Okay, we have a few restrictions on the last board; the step-up. Th…" at bounding box center [437, 566] width 772 height 370
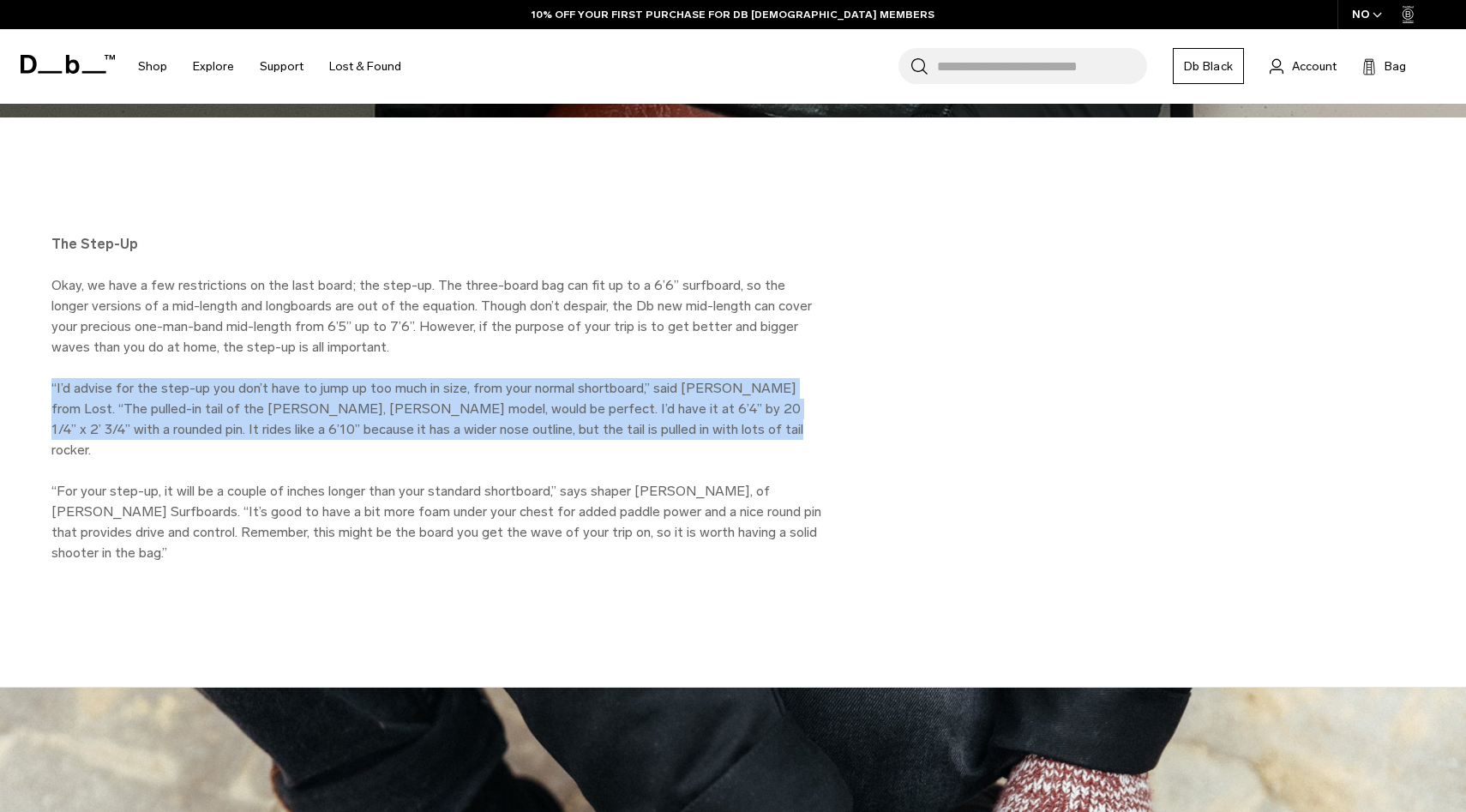
scroll to position [4501, 0]
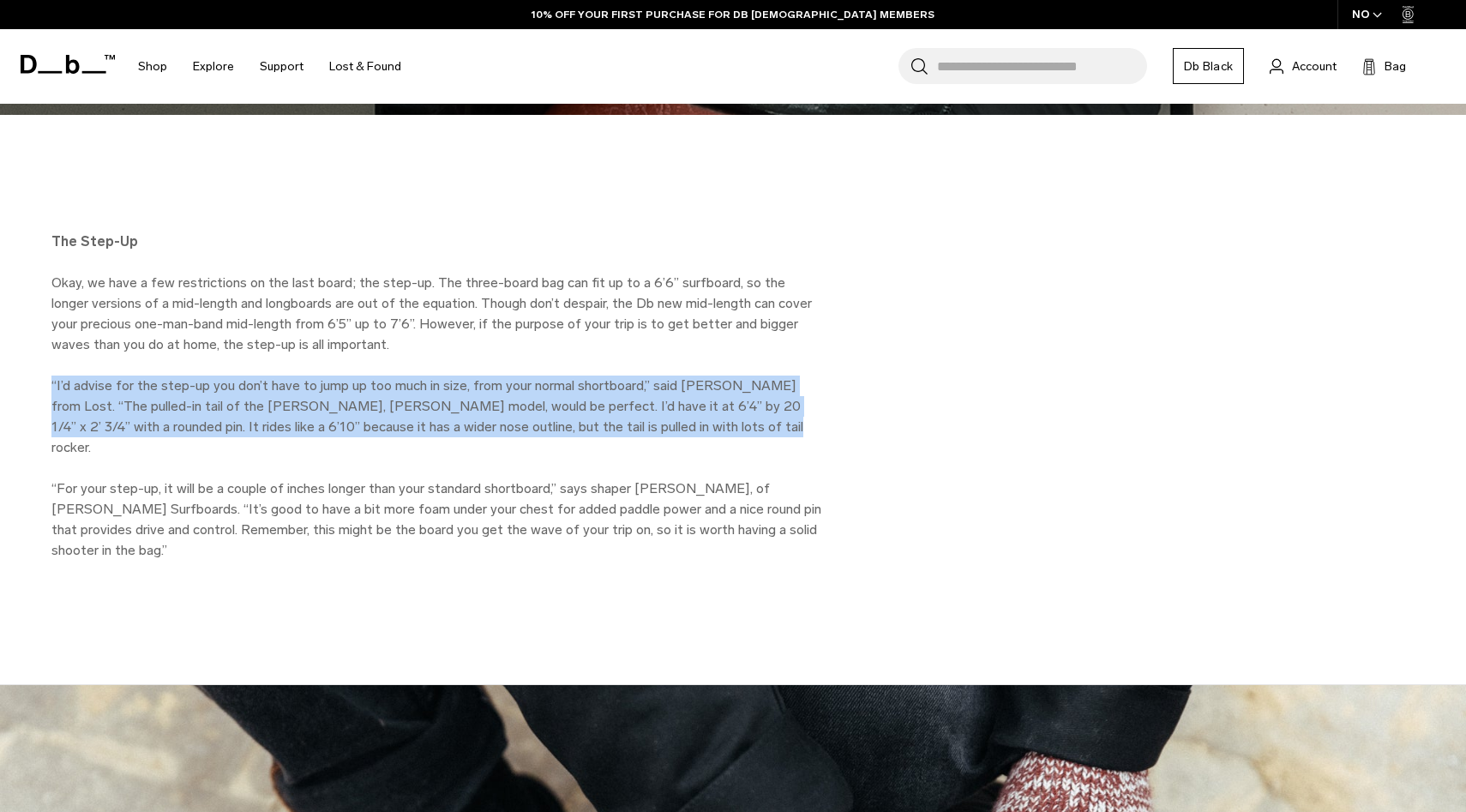
click at [869, 415] on div "The Step-Up Okay, we have a few restrictions on the last board; the step-up. Th…" at bounding box center [733, 416] width 1466 height 370
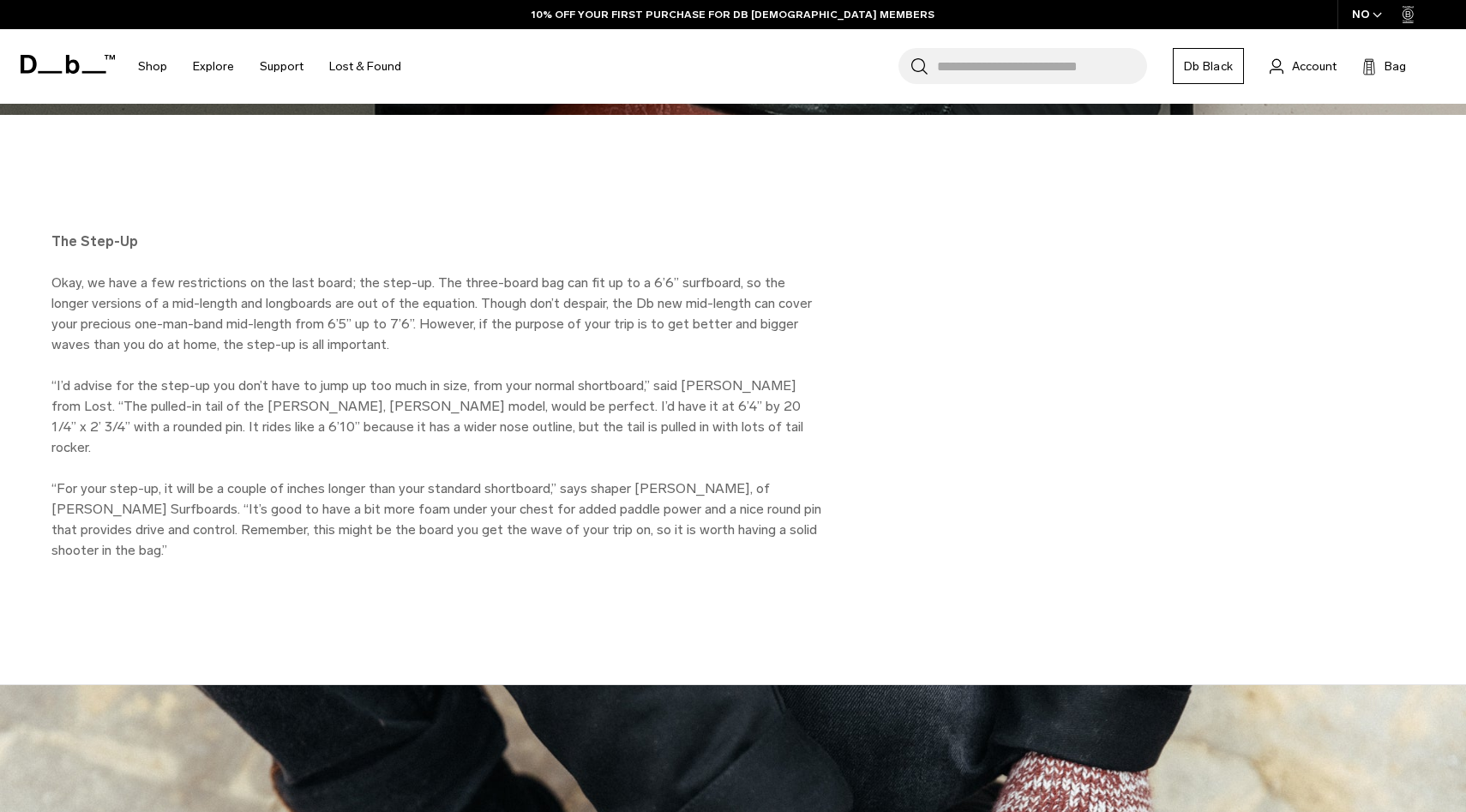
scroll to position [4511, 0]
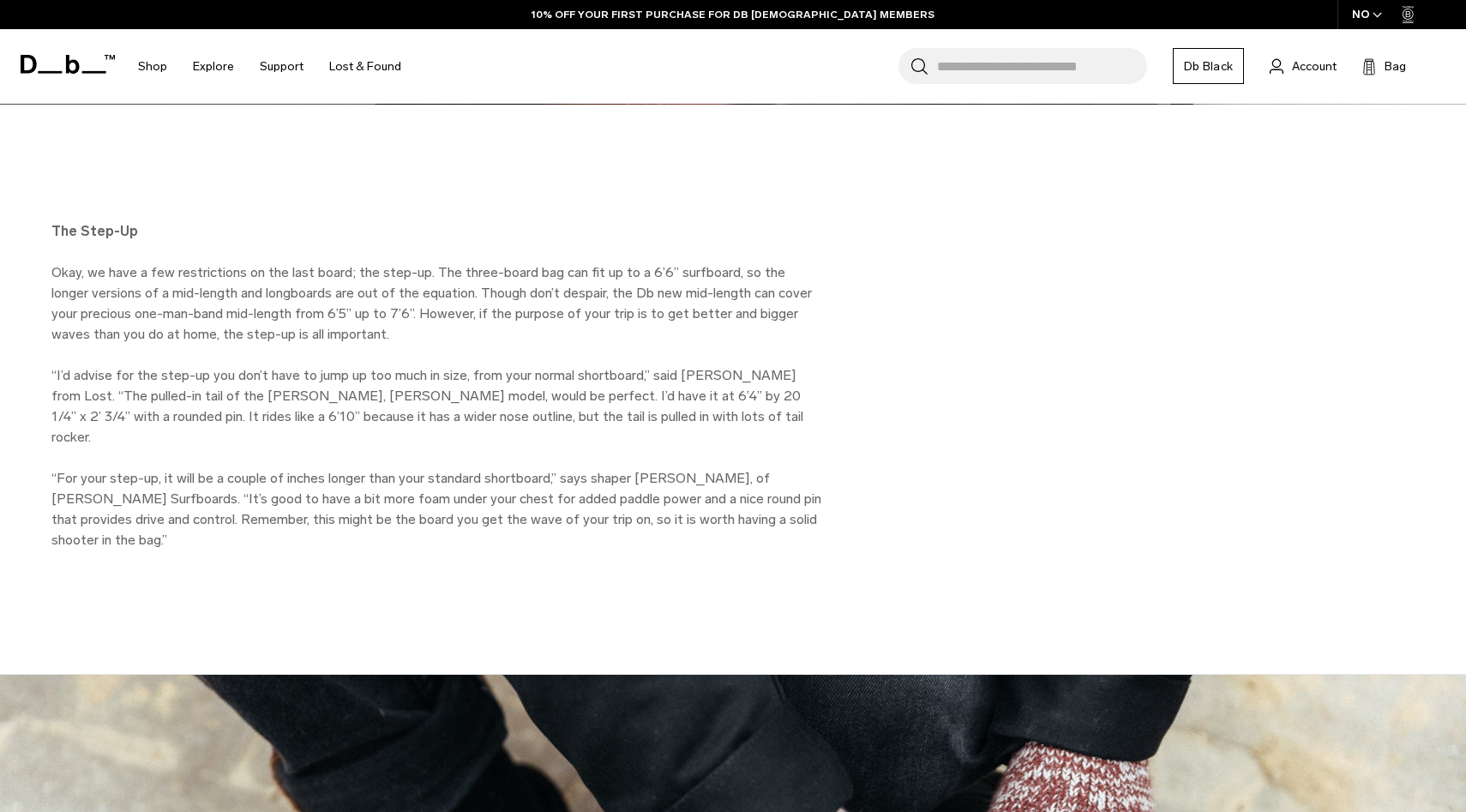
click at [851, 368] on div "The Step-Up Okay, we have a few restrictions on the last board; the step-up. Th…" at bounding box center [733, 406] width 1466 height 370
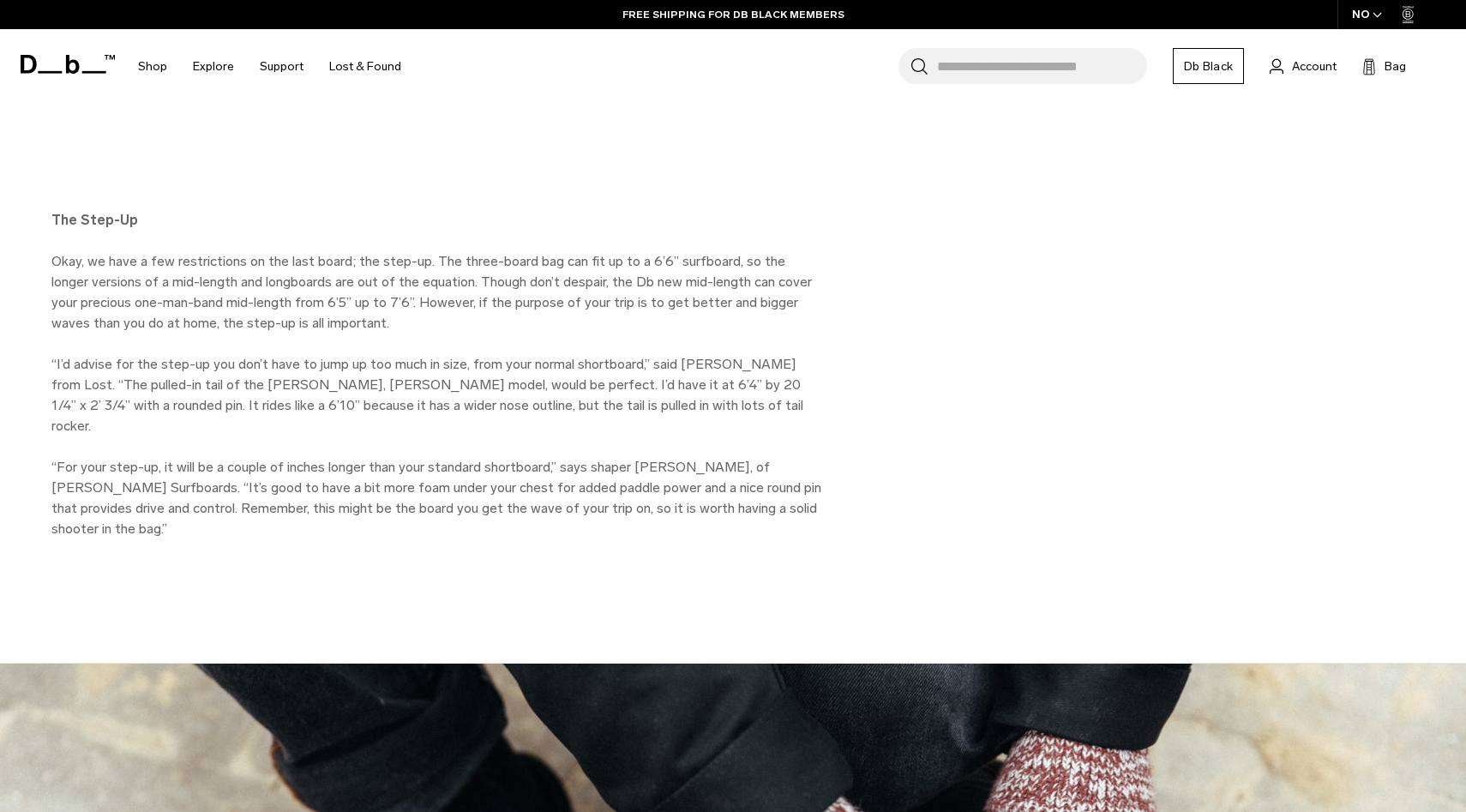
click at [857, 346] on div "The Step-Up Okay, we have a few restrictions on the last board; the step-up. Th…" at bounding box center [733, 395] width 1466 height 370
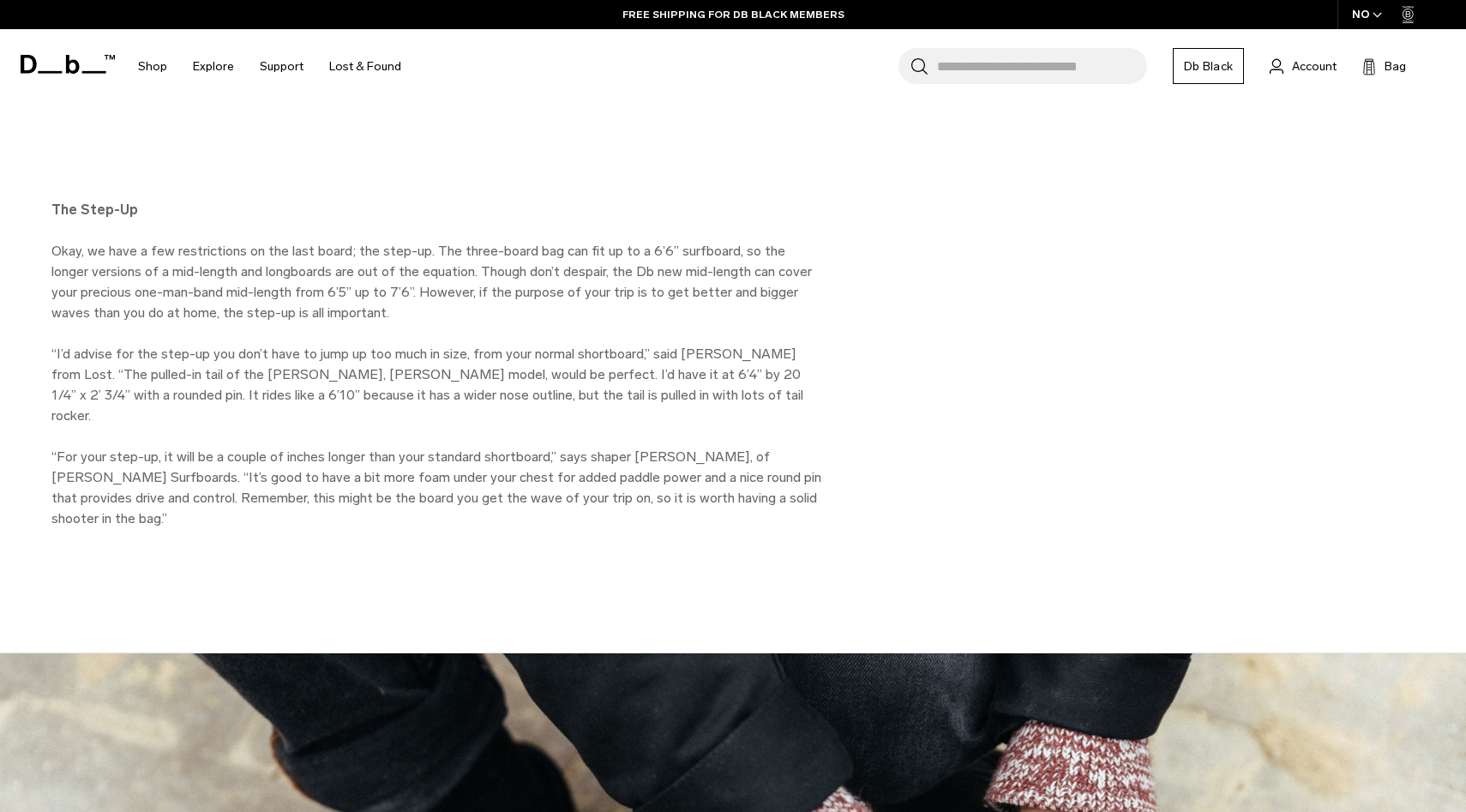
scroll to position [4547, 0]
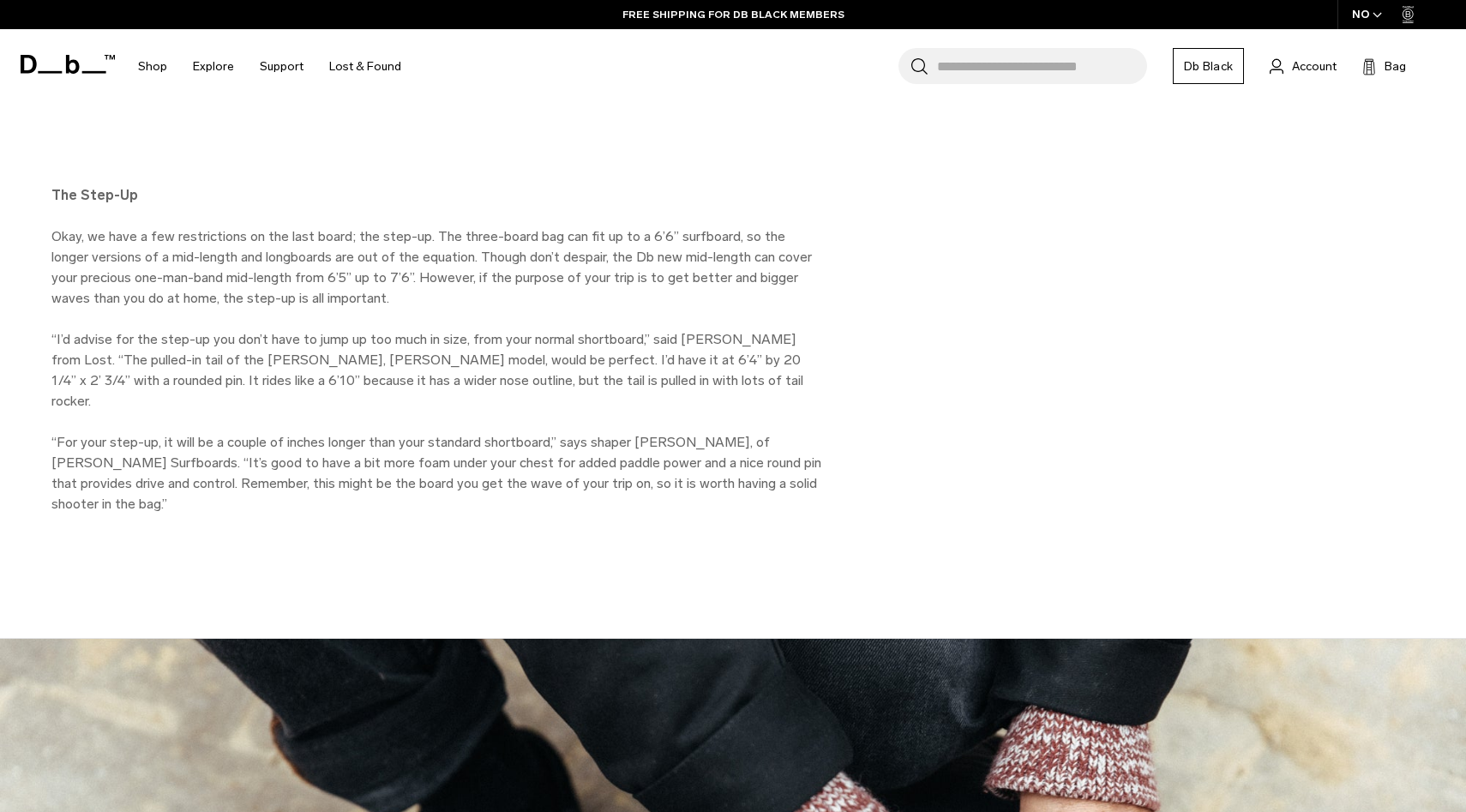
click at [873, 393] on div "The Step-Up Okay, we have a few restrictions on the last board; the step-up. Th…" at bounding box center [733, 370] width 1466 height 370
click at [882, 385] on div "The Step-Up Okay, we have a few restrictions on the last board; the step-up. Th…" at bounding box center [733, 370] width 1466 height 370
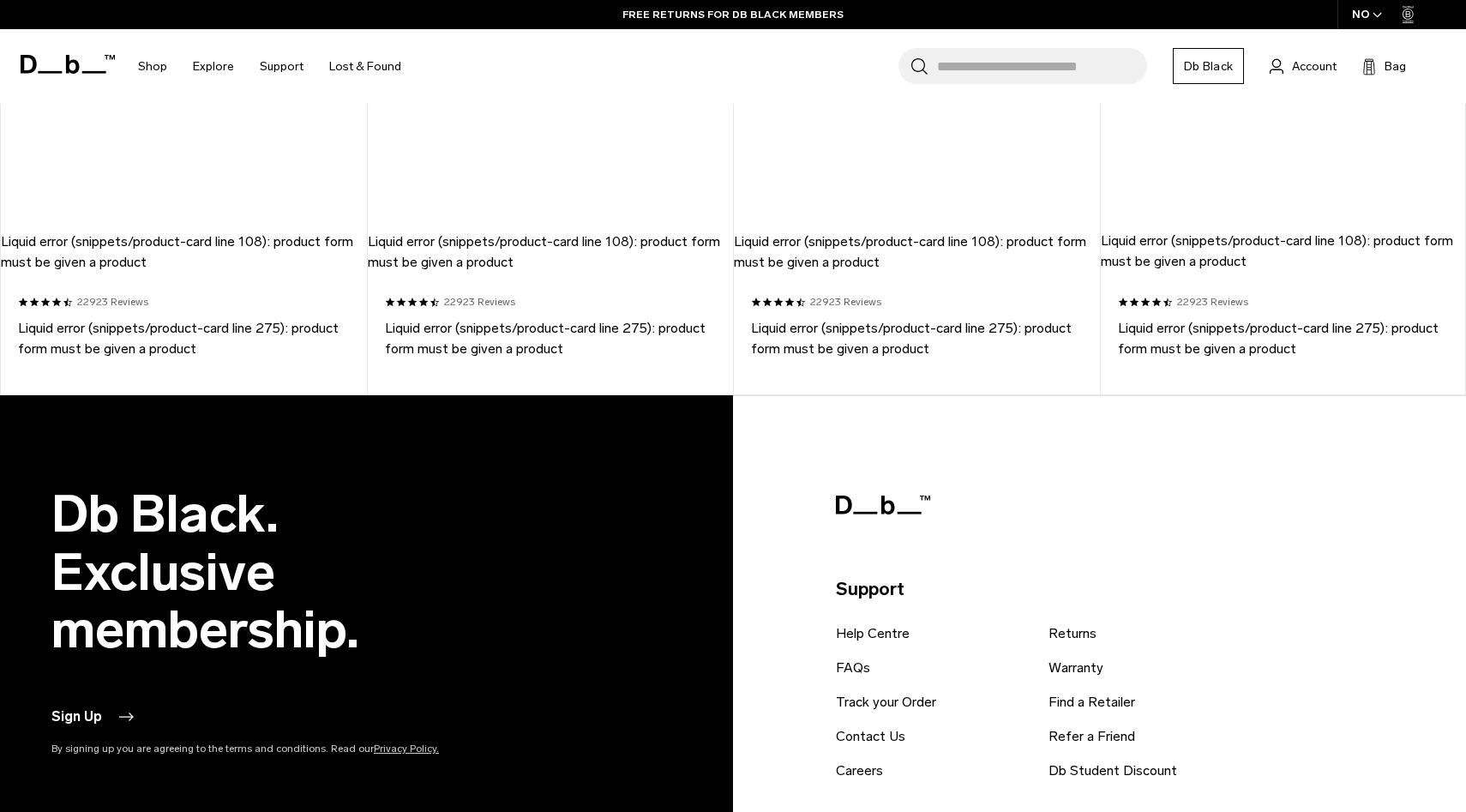
scroll to position [7588, 0]
